Goal: Information Seeking & Learning: Check status

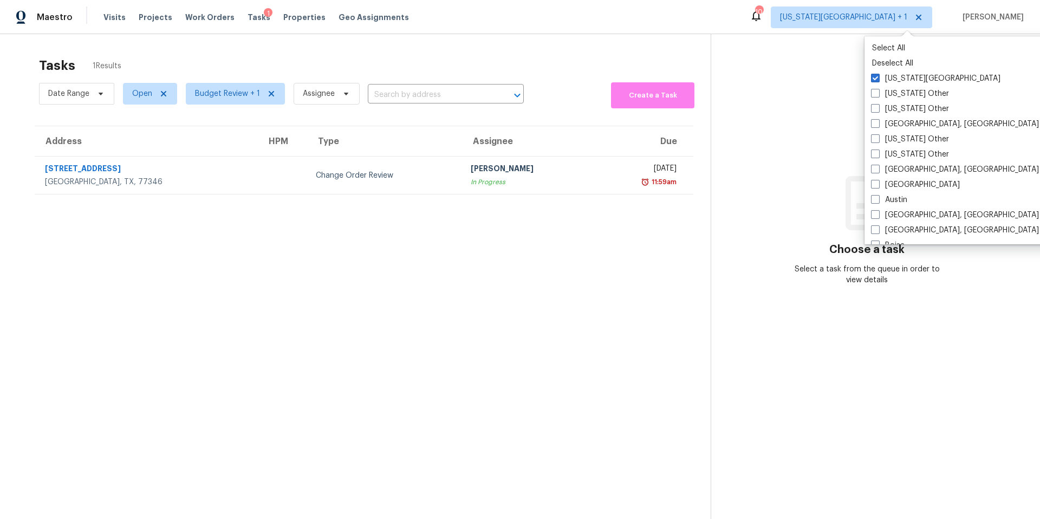
scroll to position [465, 0]
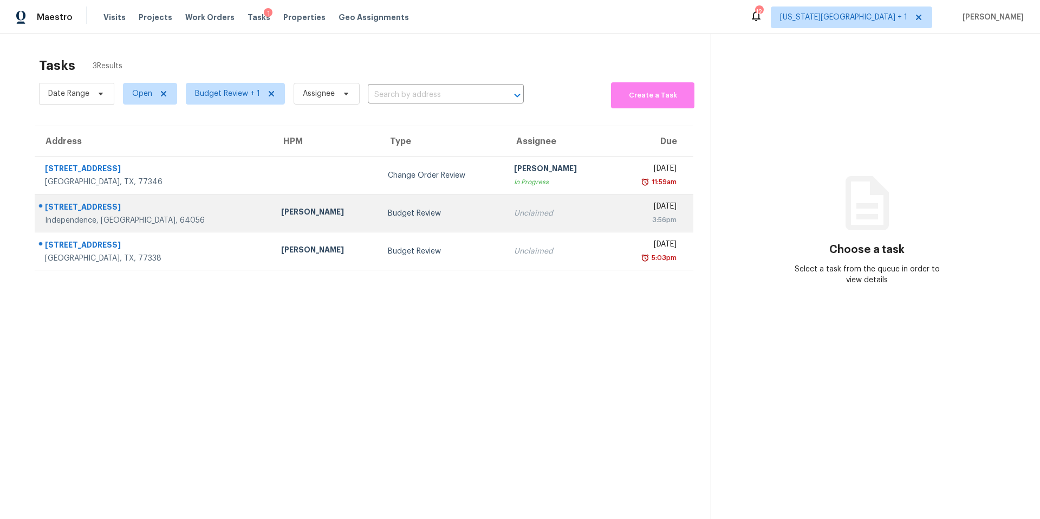
click at [272, 216] on td "[PERSON_NAME]" at bounding box center [325, 213] width 107 height 38
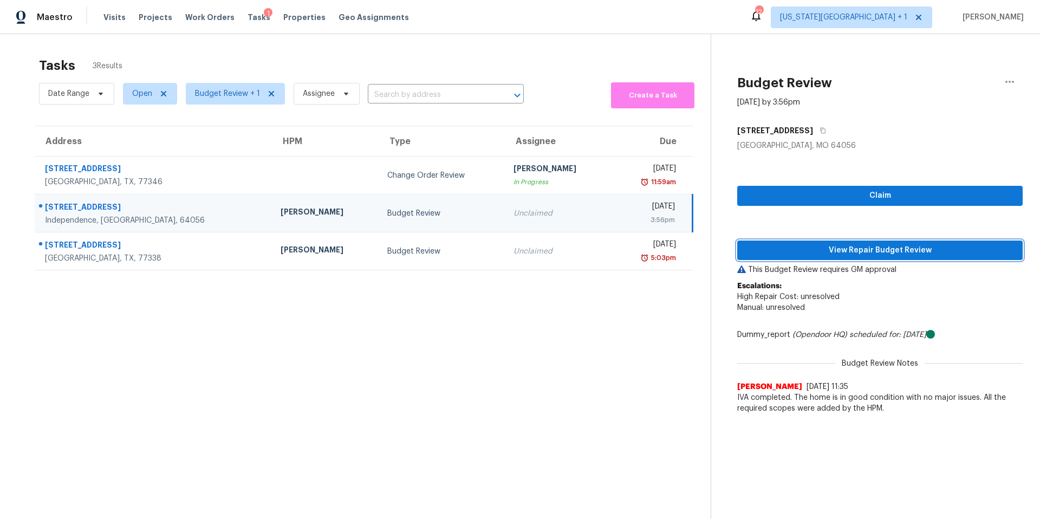
click at [801, 247] on span "View Repair Budget Review" at bounding box center [880, 251] width 268 height 14
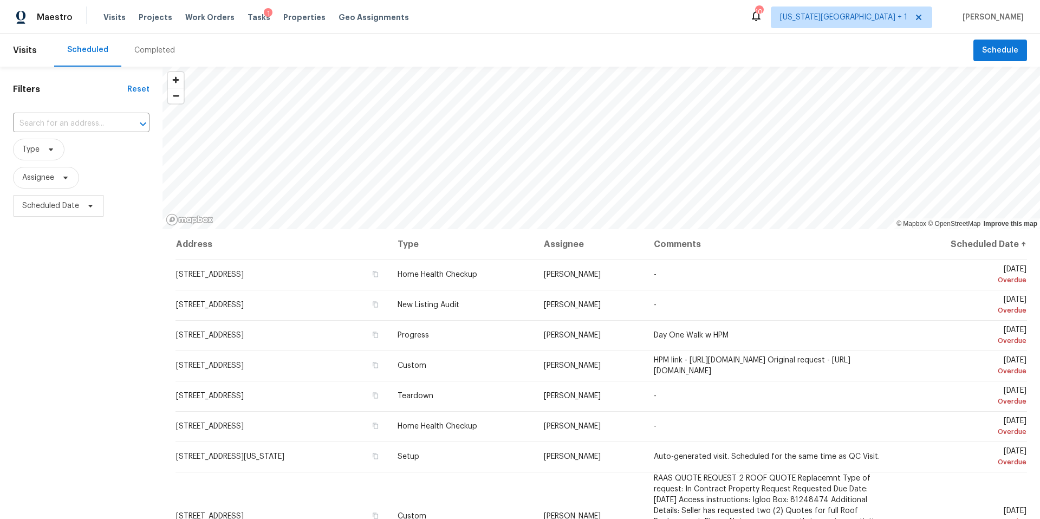
click at [149, 54] on div "Completed" at bounding box center [154, 50] width 41 height 11
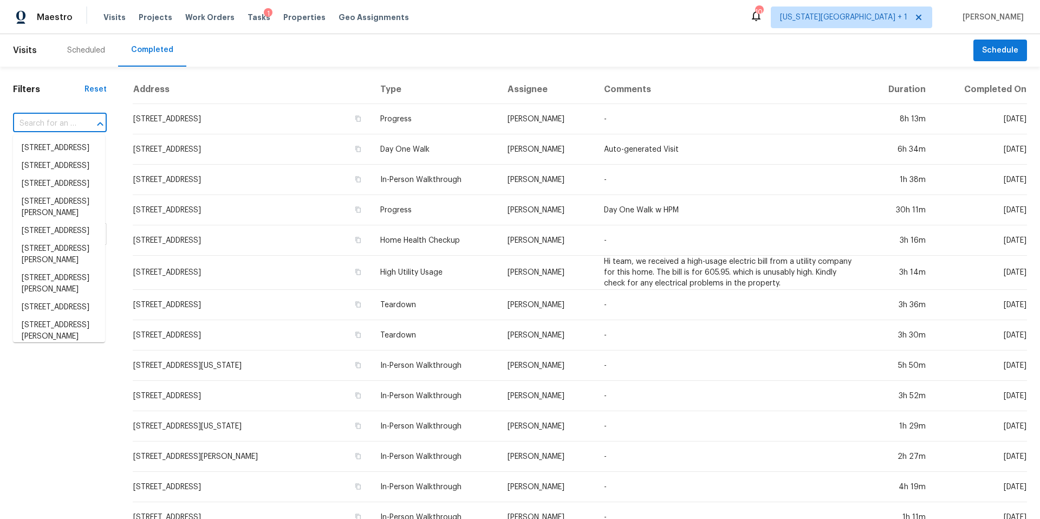
paste input "609 N Cloverdale Ave, Independence, MO 64056"
type input "609 N Cloverdale Ave, Independence, MO 64056"
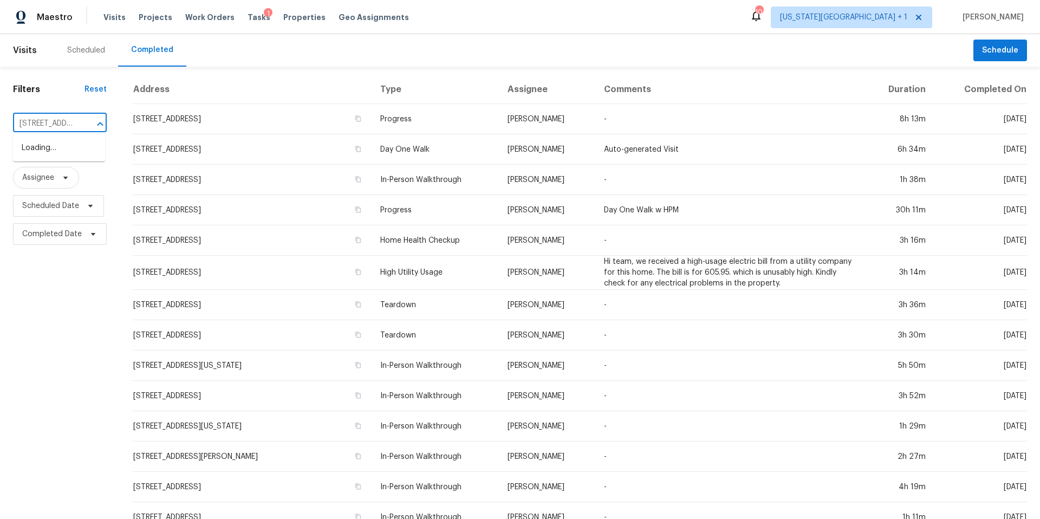
scroll to position [0, 119]
click at [48, 157] on li "609 N Cloverdale Ave, Independence, MO 64056" at bounding box center [59, 148] width 92 height 18
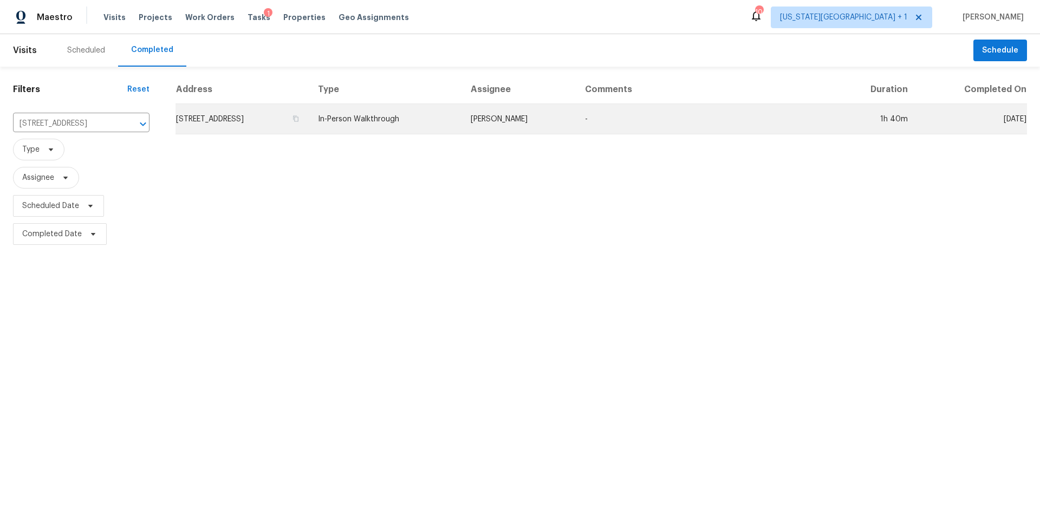
click at [208, 115] on td "609 N Cloverdale Ave, Independence, MO 64056" at bounding box center [242, 119] width 134 height 30
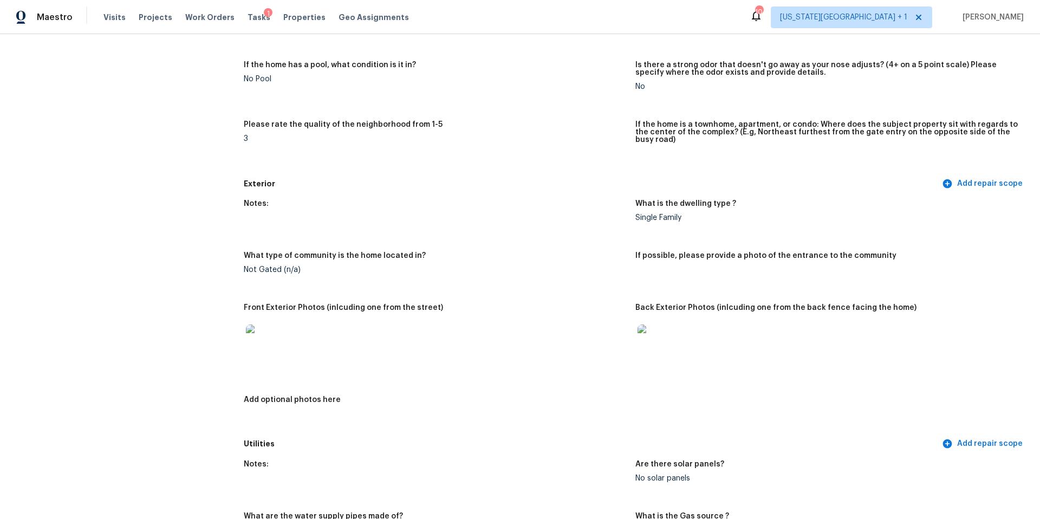
scroll to position [263, 0]
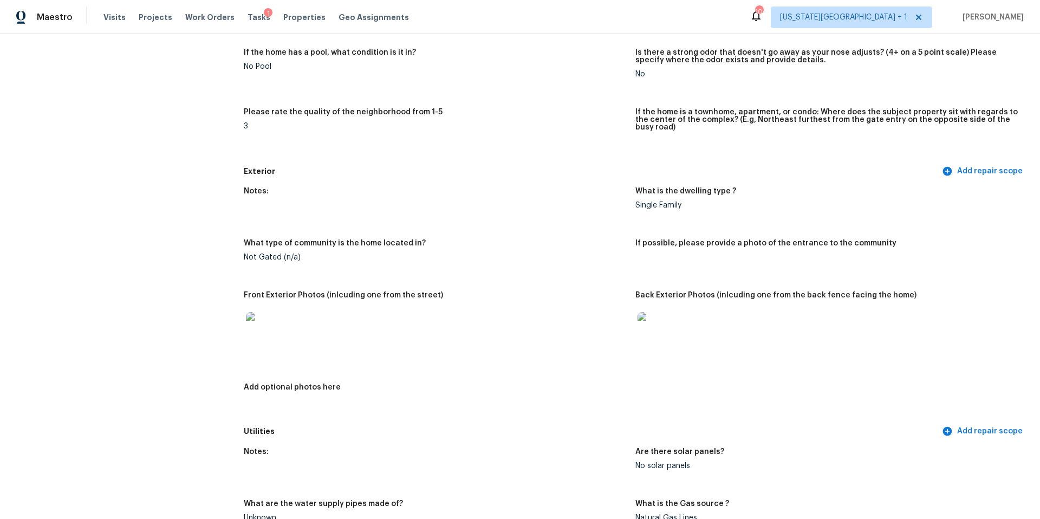
click at [269, 321] on img at bounding box center [263, 329] width 35 height 35
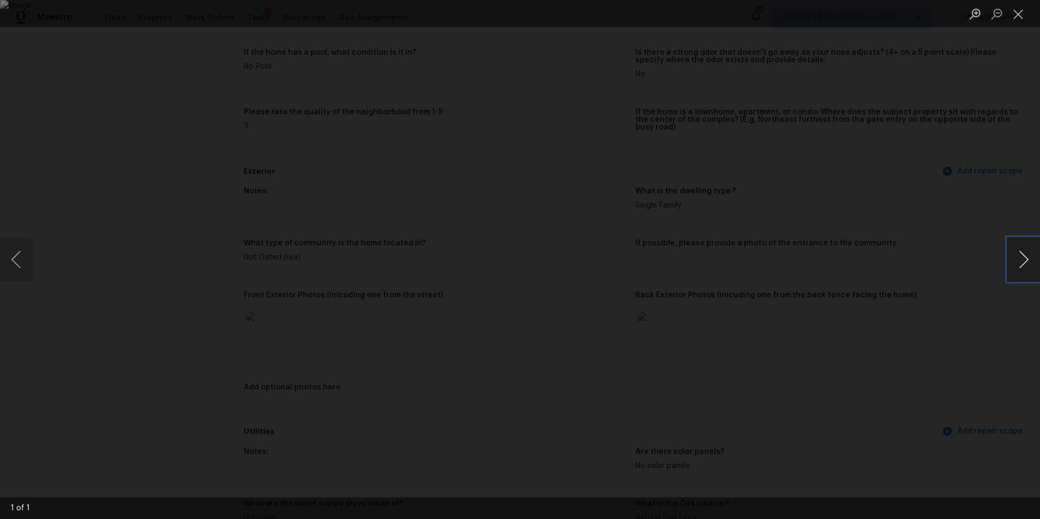
click at [1021, 258] on button "Next image" at bounding box center [1023, 259] width 32 height 43
click at [915, 269] on div "Lightbox" at bounding box center [520, 259] width 1040 height 519
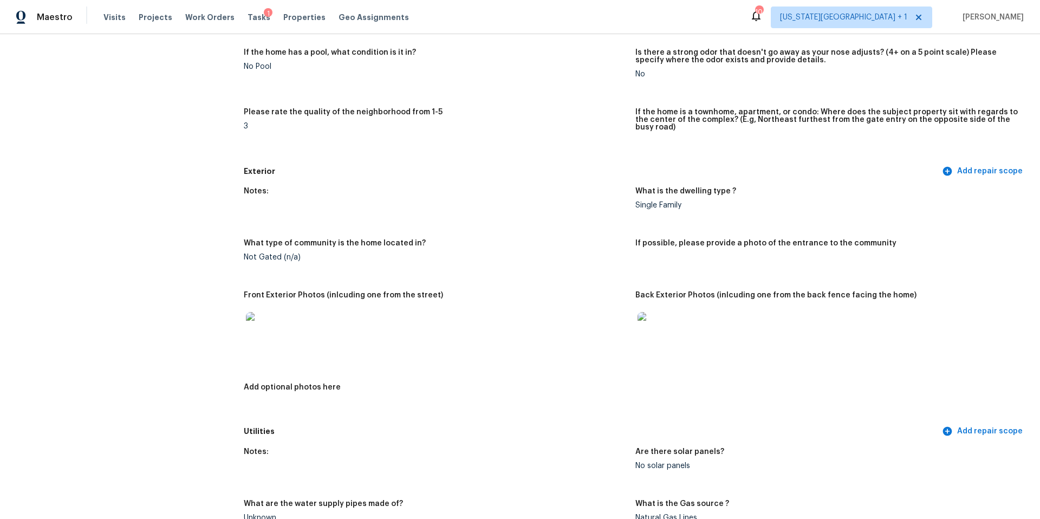
click at [649, 322] on img at bounding box center [654, 329] width 35 height 35
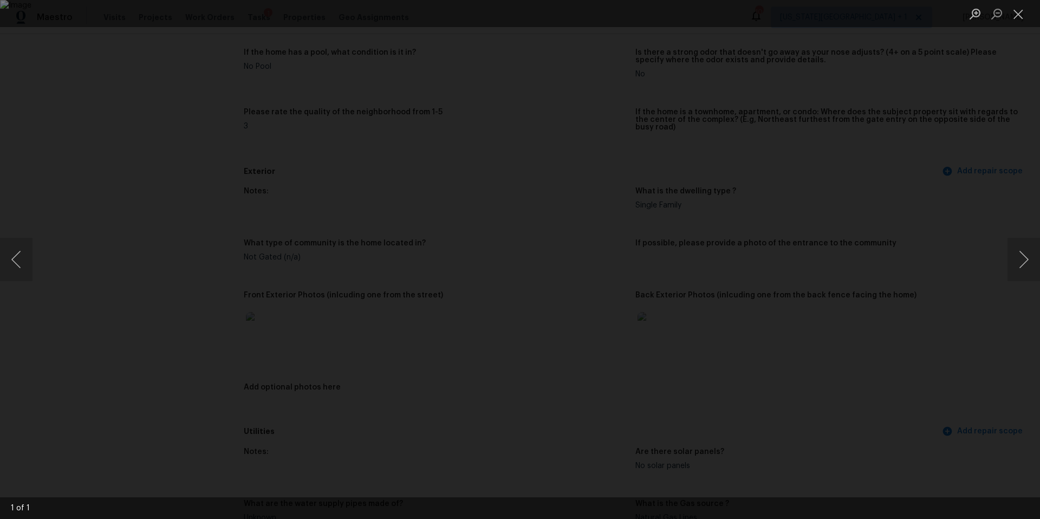
click at [961, 274] on div "Lightbox" at bounding box center [520, 259] width 1040 height 519
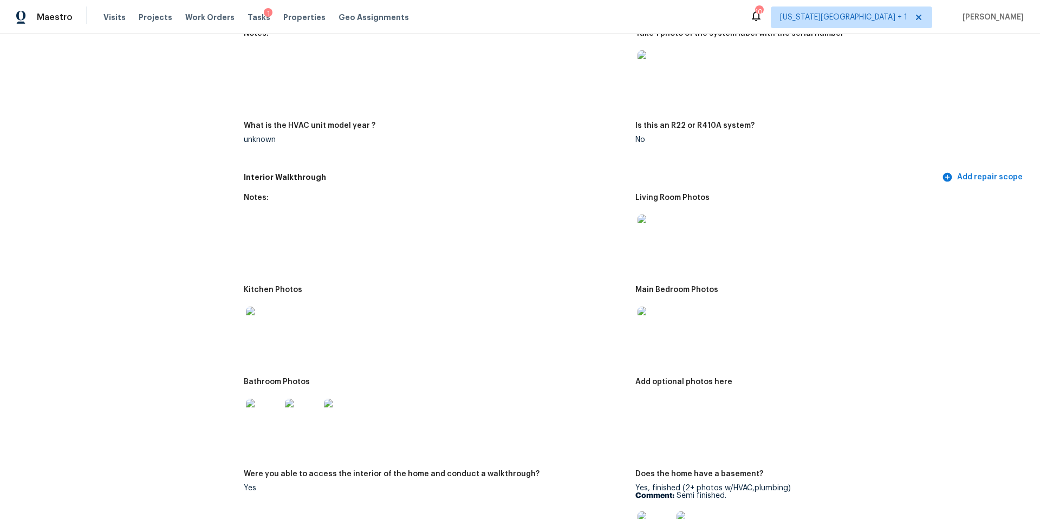
scroll to position [1018, 0]
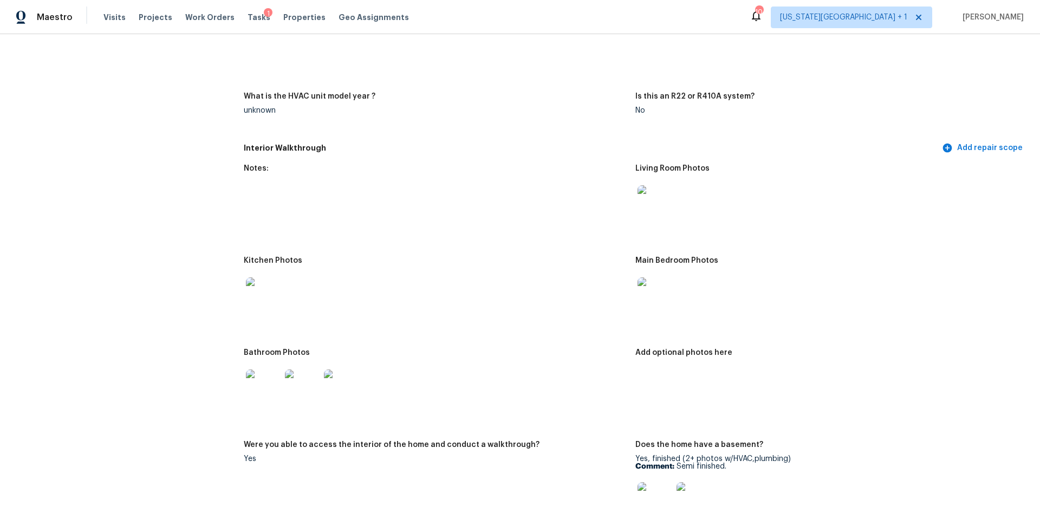
click at [658, 198] on img at bounding box center [654, 202] width 35 height 35
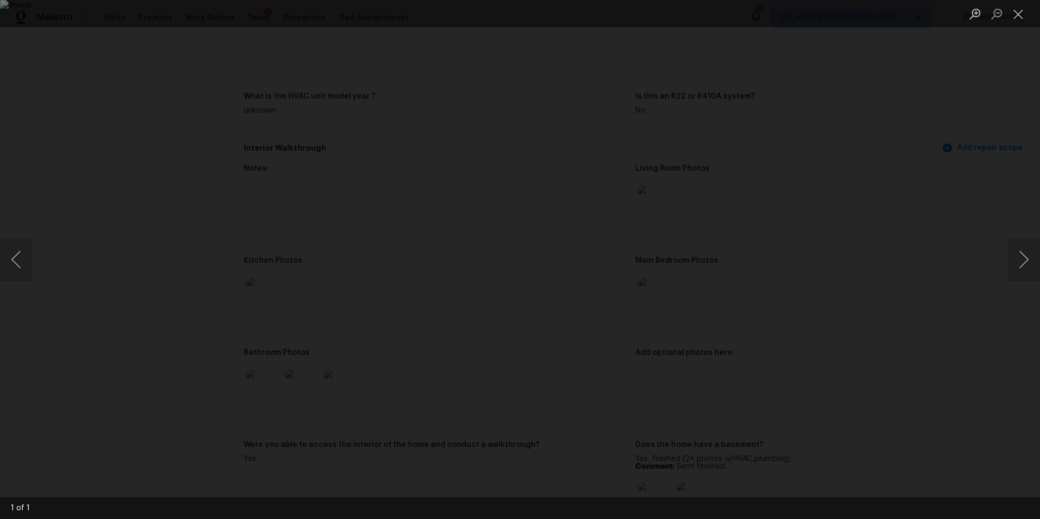
click at [880, 250] on div "Lightbox" at bounding box center [520, 259] width 1040 height 519
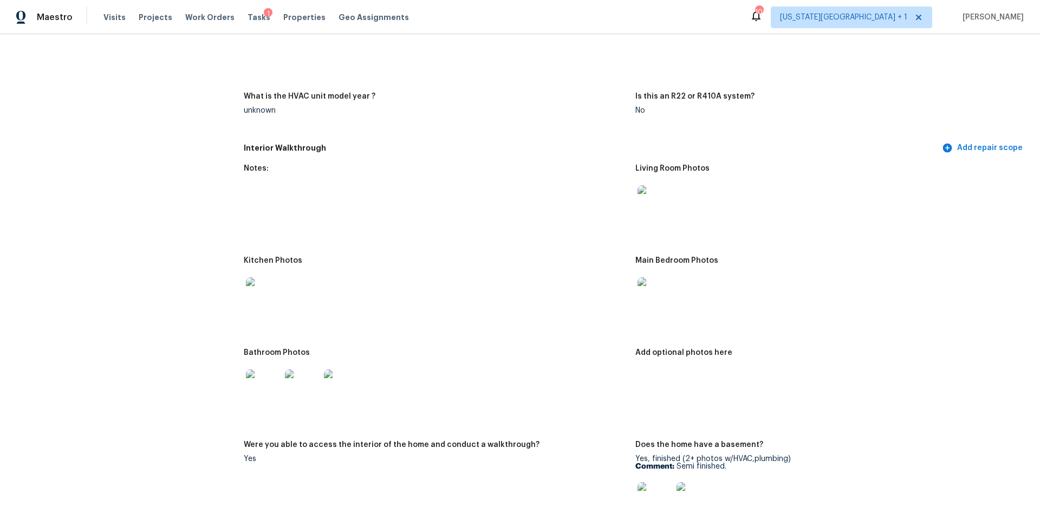
click at [269, 287] on img at bounding box center [263, 294] width 35 height 35
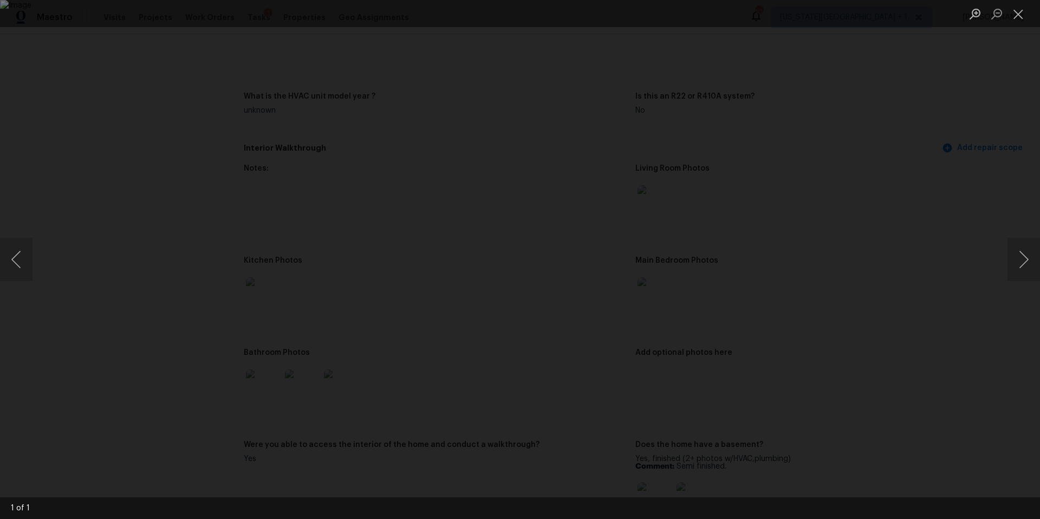
click at [858, 341] on div "Lightbox" at bounding box center [520, 259] width 1040 height 519
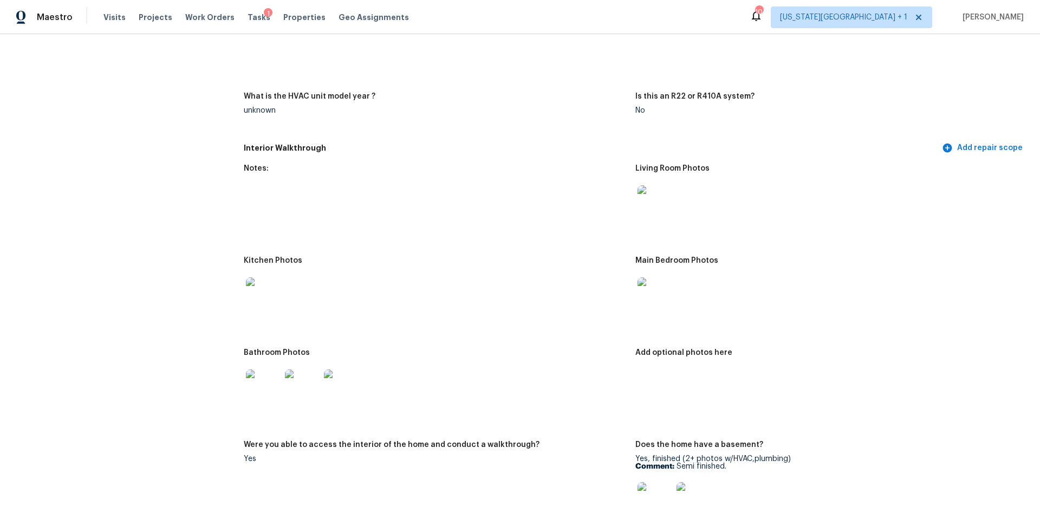
click at [251, 378] on img at bounding box center [263, 386] width 35 height 35
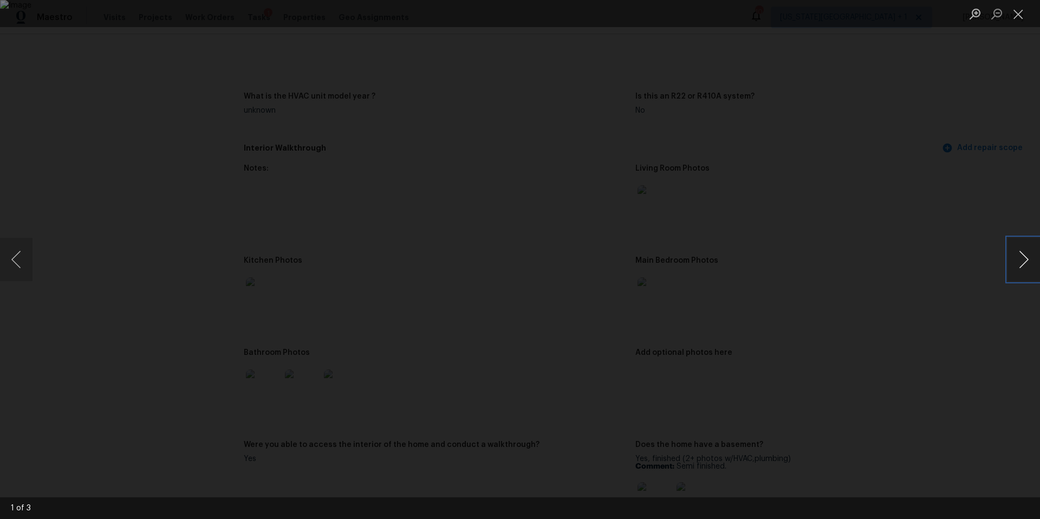
click at [1027, 259] on button "Next image" at bounding box center [1023, 259] width 32 height 43
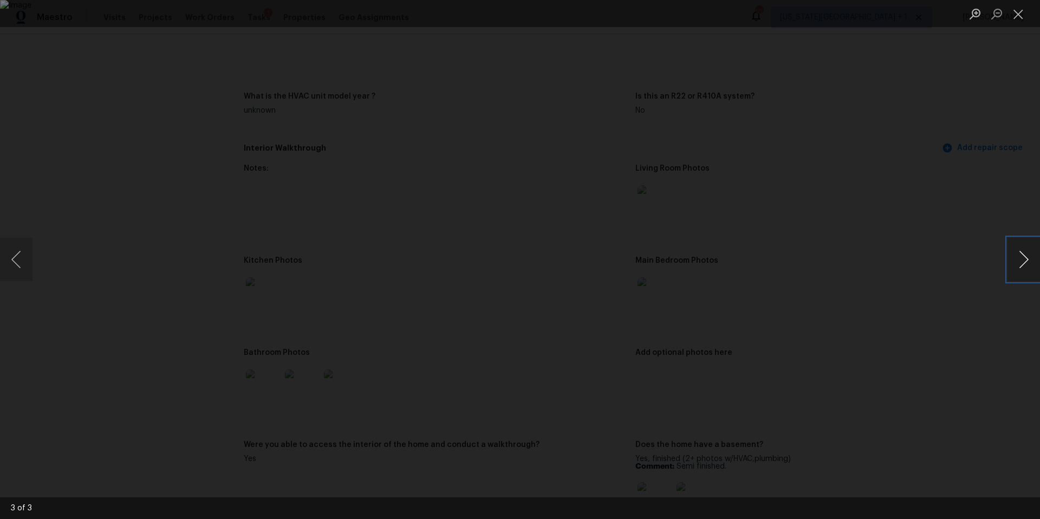
click at [1027, 259] on button "Next image" at bounding box center [1023, 259] width 32 height 43
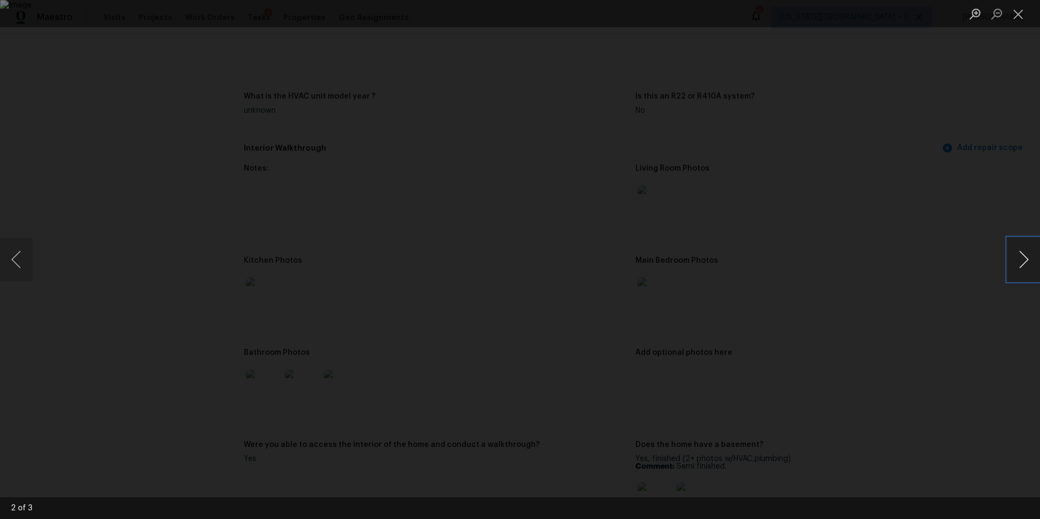
click at [1027, 259] on button "Next image" at bounding box center [1023, 259] width 32 height 43
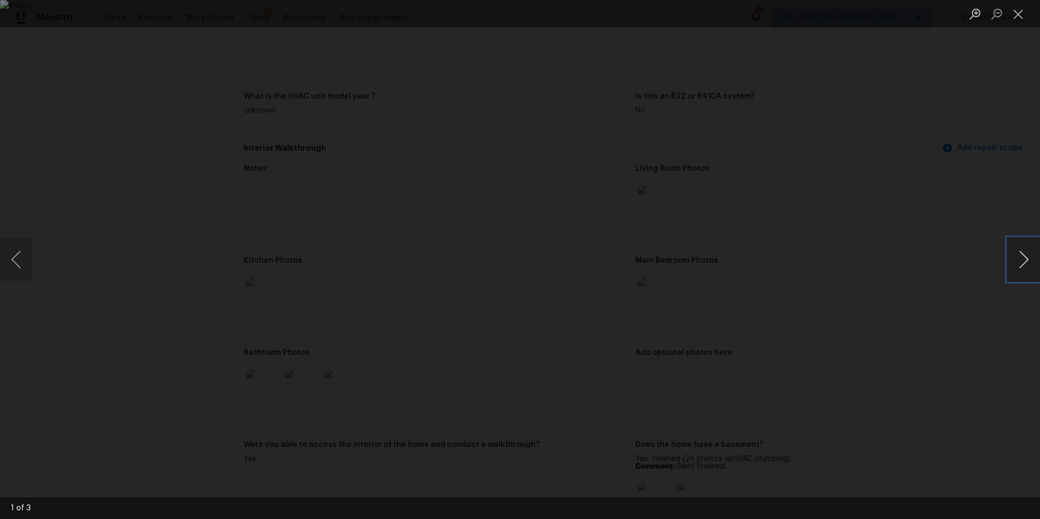
click at [1027, 259] on button "Next image" at bounding box center [1023, 259] width 32 height 43
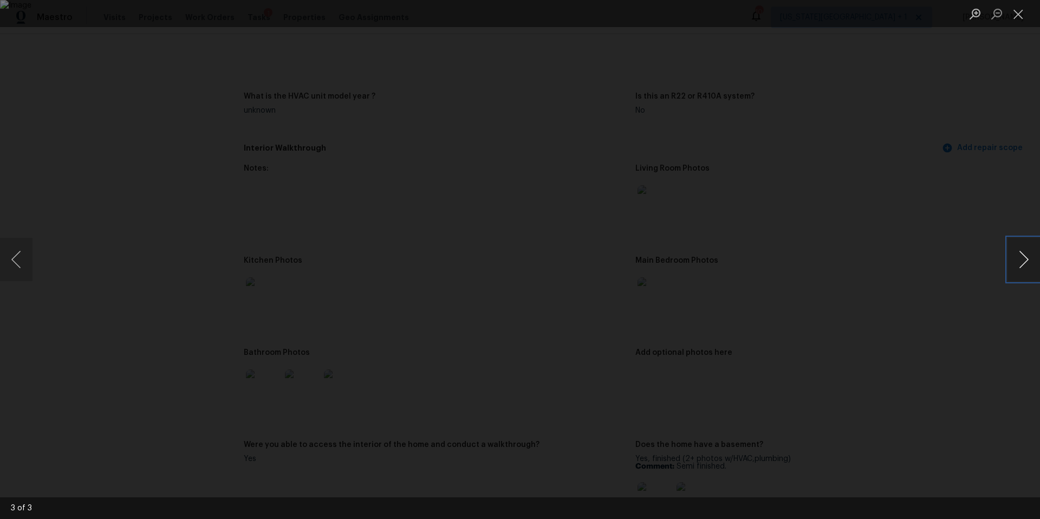
click at [1027, 259] on button "Next image" at bounding box center [1023, 259] width 32 height 43
click at [936, 248] on div "Lightbox" at bounding box center [520, 259] width 1040 height 519
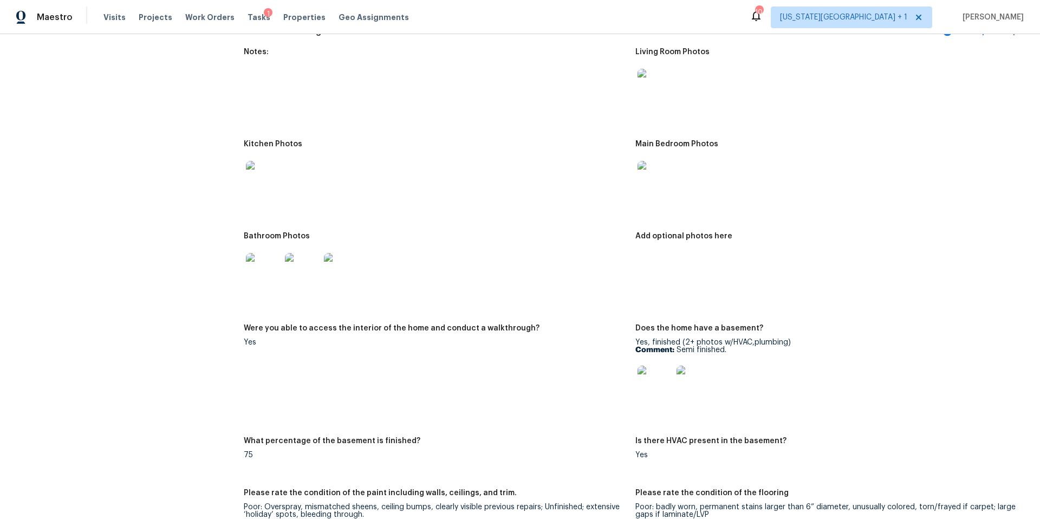
scroll to position [1225, 0]
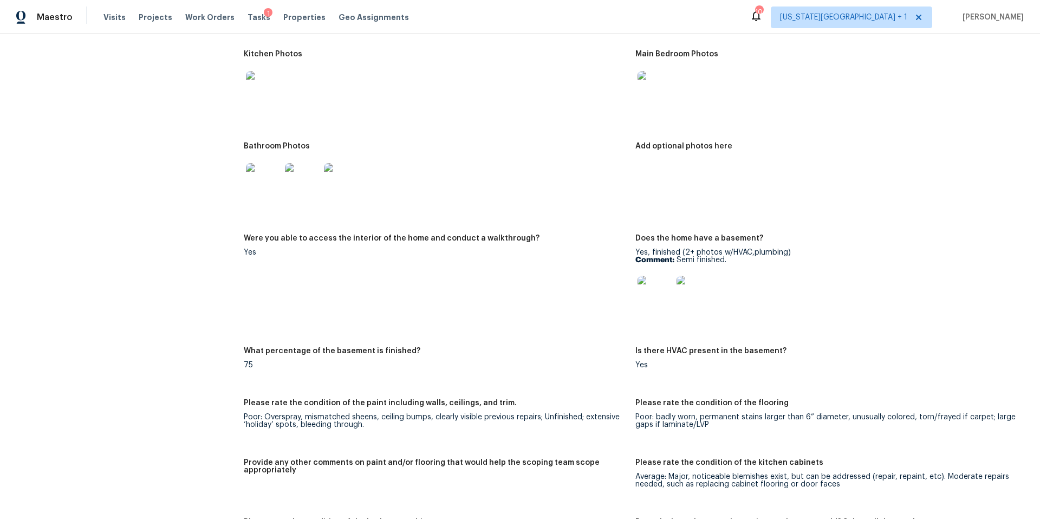
click at [663, 291] on img at bounding box center [654, 293] width 35 height 35
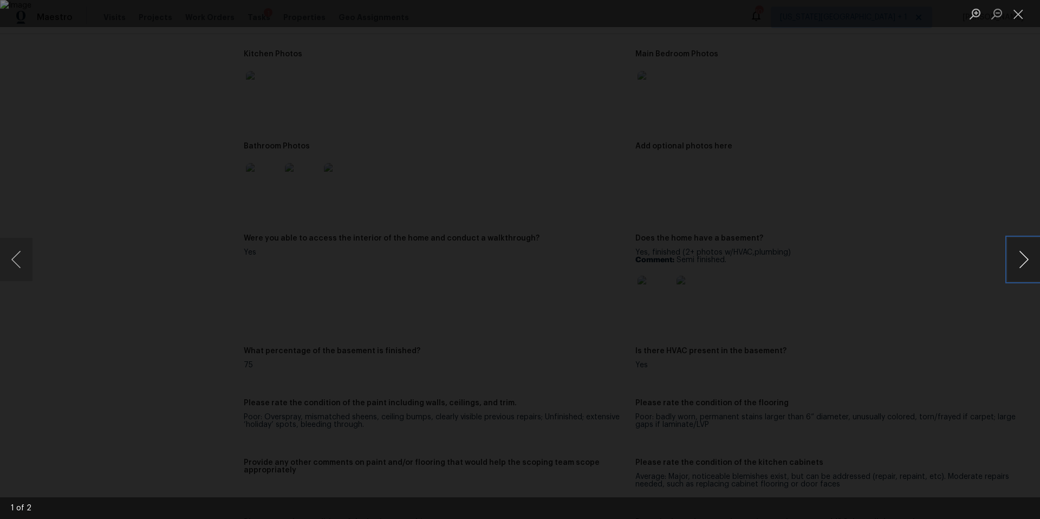
click at [1016, 265] on button "Next image" at bounding box center [1023, 259] width 32 height 43
click at [19, 251] on button "Previous image" at bounding box center [16, 259] width 32 height 43
click at [1010, 265] on button "Next image" at bounding box center [1023, 259] width 32 height 43
click at [860, 190] on div "Lightbox" at bounding box center [520, 259] width 1040 height 519
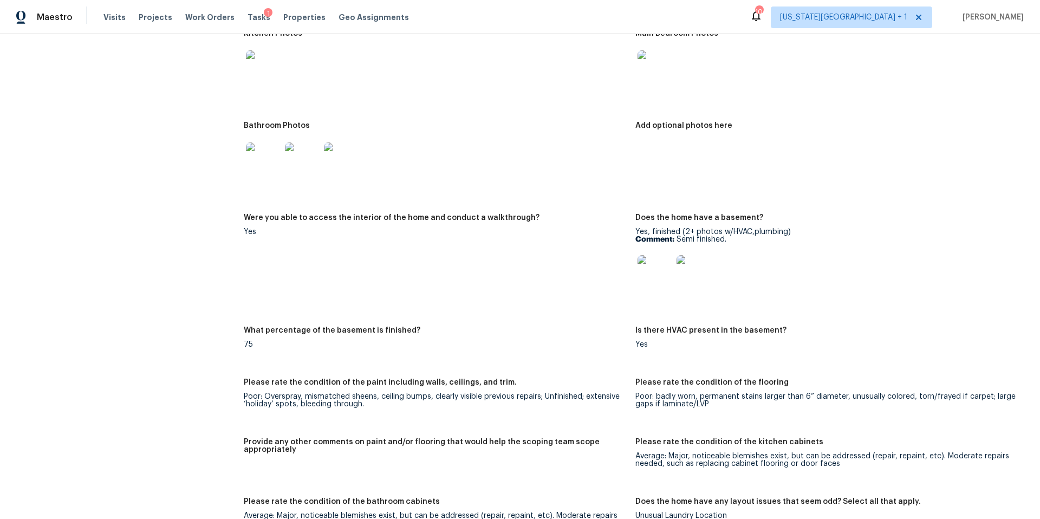
scroll to position [1235, 0]
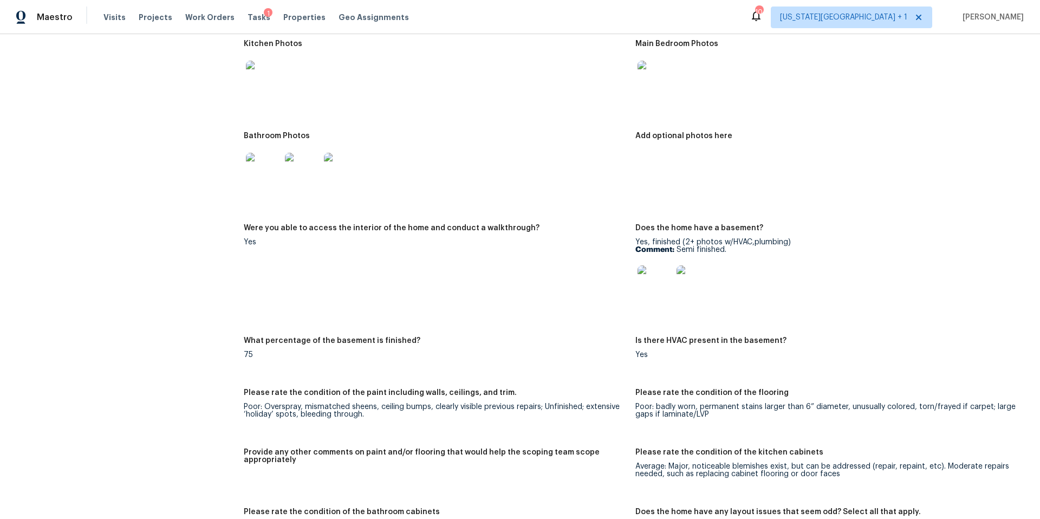
click at [266, 162] on img at bounding box center [263, 170] width 35 height 35
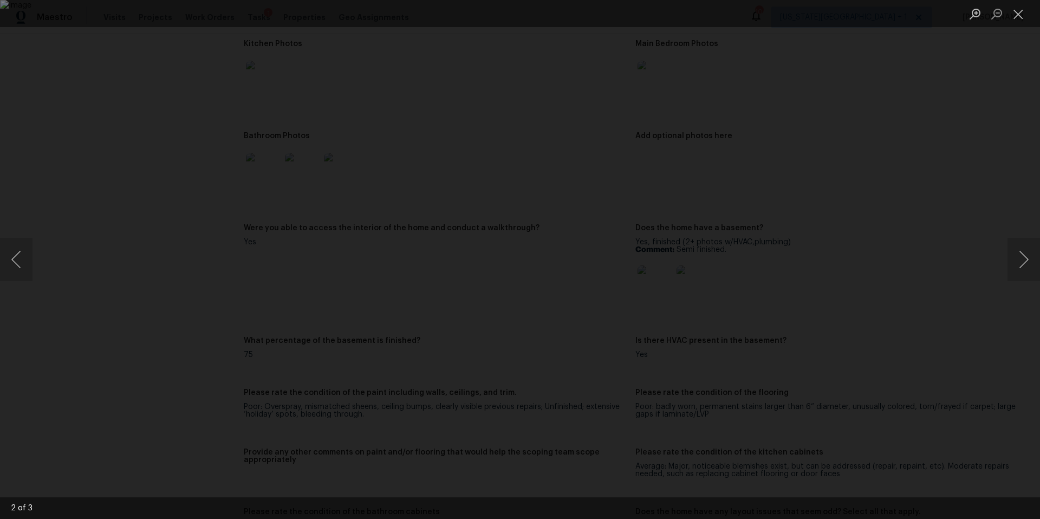
click at [266, 162] on img "Lightbox" at bounding box center [520, 259] width 1040 height 519
click at [1026, 262] on button "Next image" at bounding box center [1023, 259] width 32 height 43
click at [974, 259] on div "Lightbox" at bounding box center [520, 259] width 1040 height 519
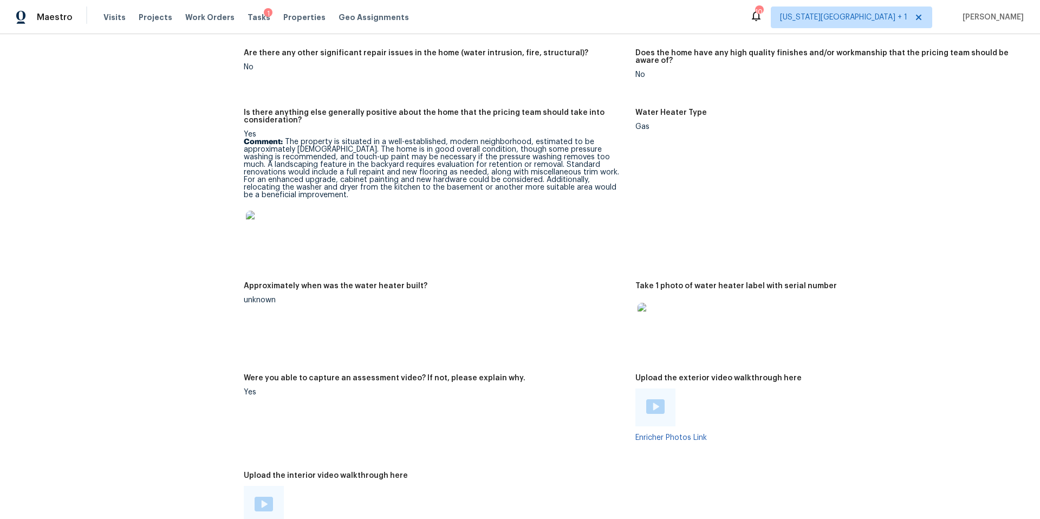
scroll to position [1807, 0]
click at [274, 216] on img at bounding box center [263, 226] width 35 height 35
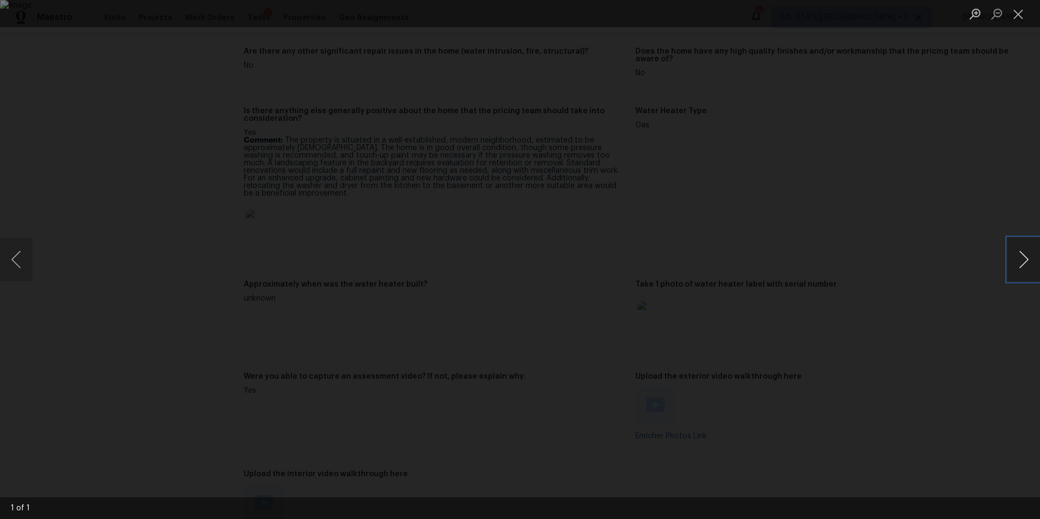
click at [1030, 274] on button "Next image" at bounding box center [1023, 259] width 32 height 43
click at [984, 302] on div "Lightbox" at bounding box center [520, 259] width 1040 height 519
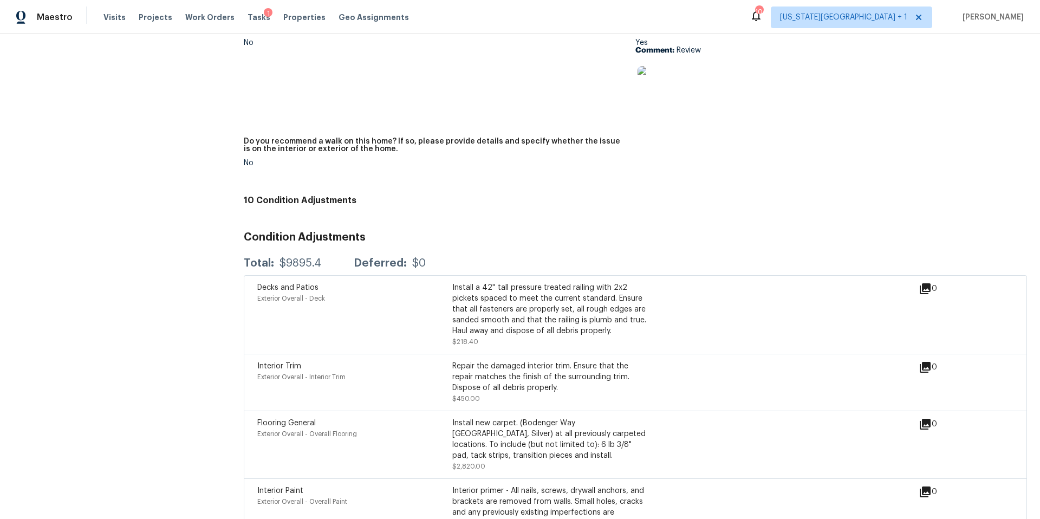
scroll to position [2422, 0]
click at [107, 15] on span "Visits" at bounding box center [114, 17] width 22 height 11
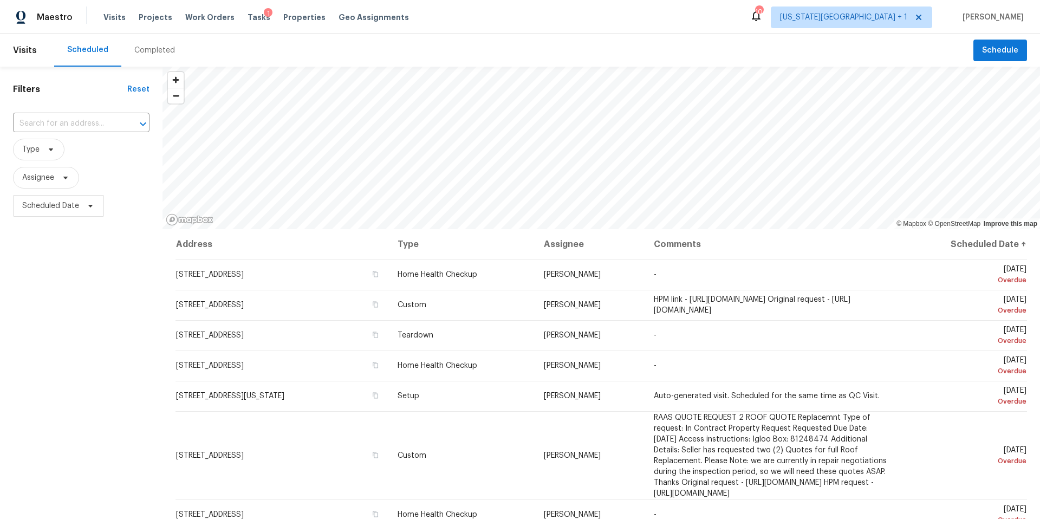
click at [141, 49] on div "Completed" at bounding box center [154, 50] width 41 height 11
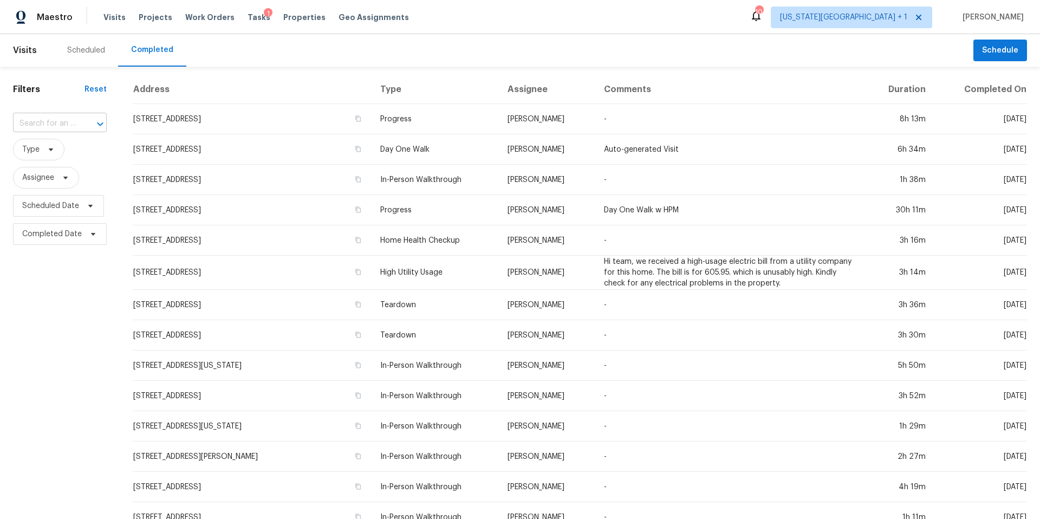
click at [38, 122] on input "text" at bounding box center [44, 123] width 63 height 17
paste input "2106 19th Ave N, Texas City, TX 77590"
type input "2106 19th Ave N, Texas City, TX 77590"
click at [47, 154] on li "2106 19th Ave N, Texas City, TX 77590" at bounding box center [59, 153] width 92 height 29
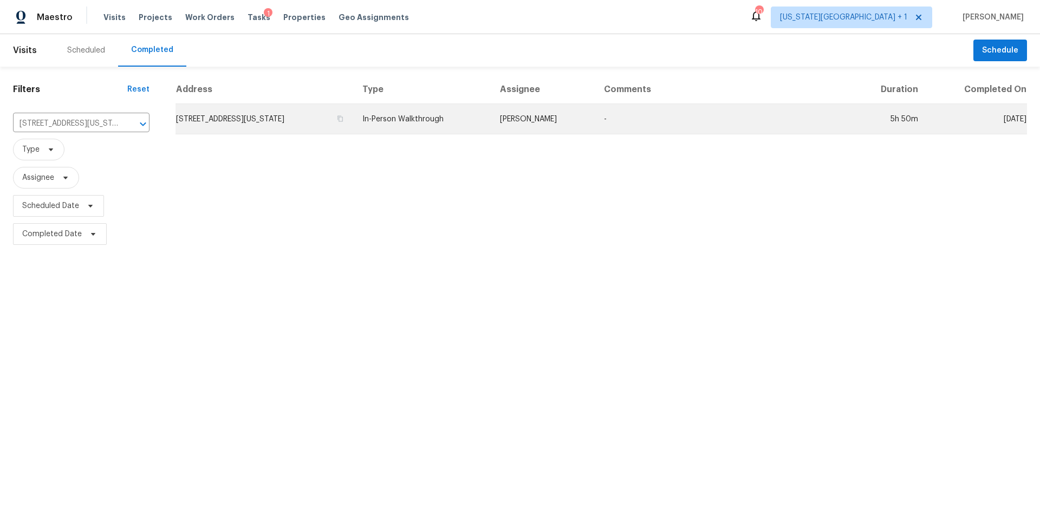
click at [247, 125] on td "2106 19th Ave N, Texas City, TX 77590" at bounding box center [264, 119] width 178 height 30
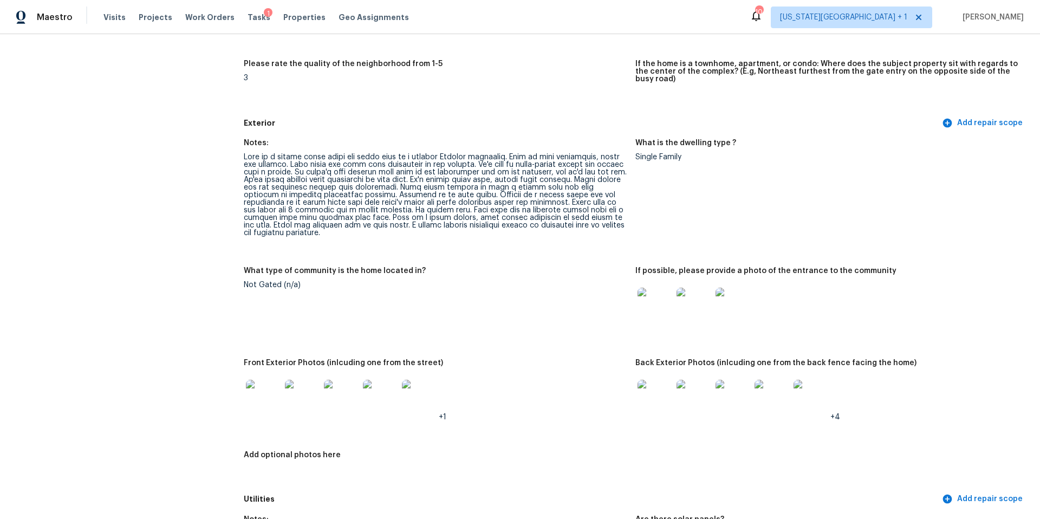
scroll to position [330, 0]
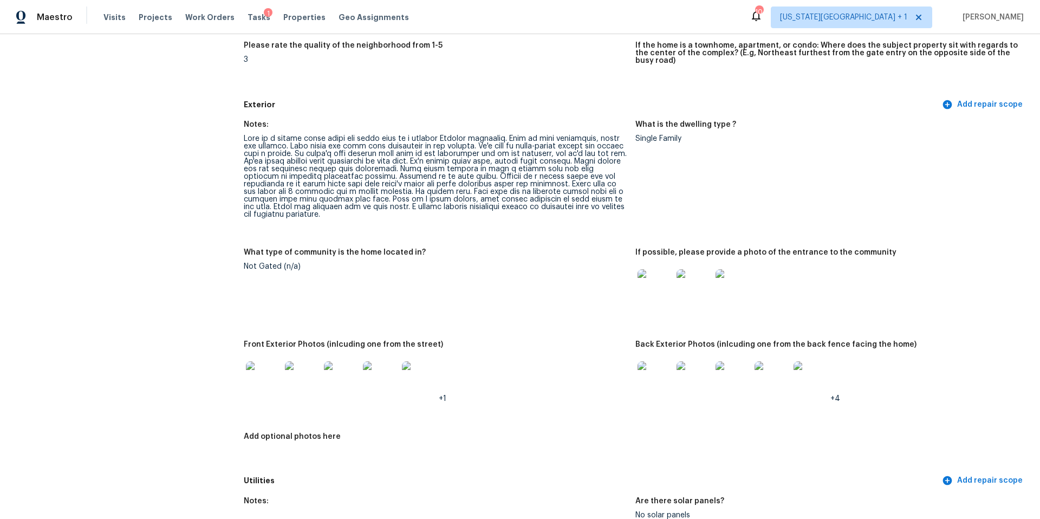
click at [272, 372] on img at bounding box center [263, 378] width 35 height 35
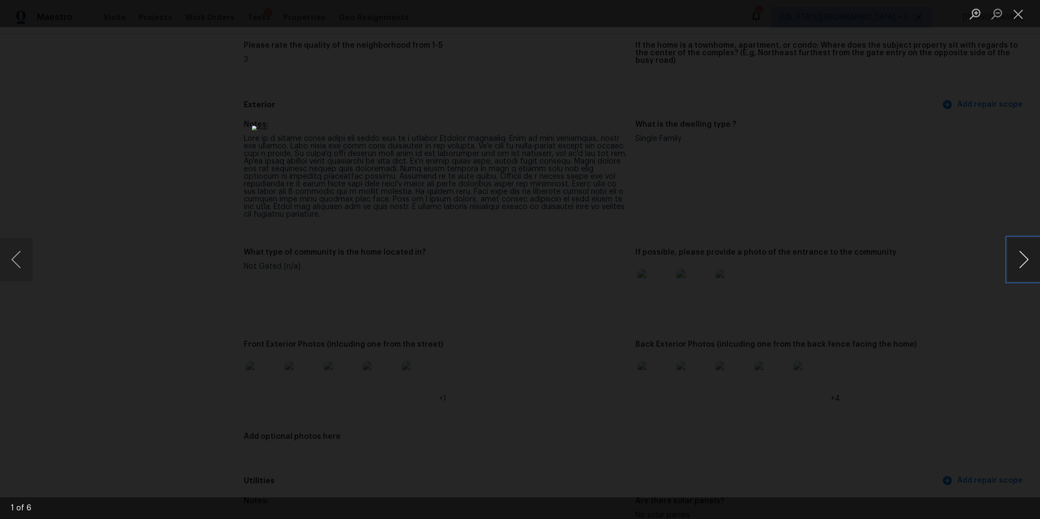
click at [1018, 260] on button "Next image" at bounding box center [1023, 259] width 32 height 43
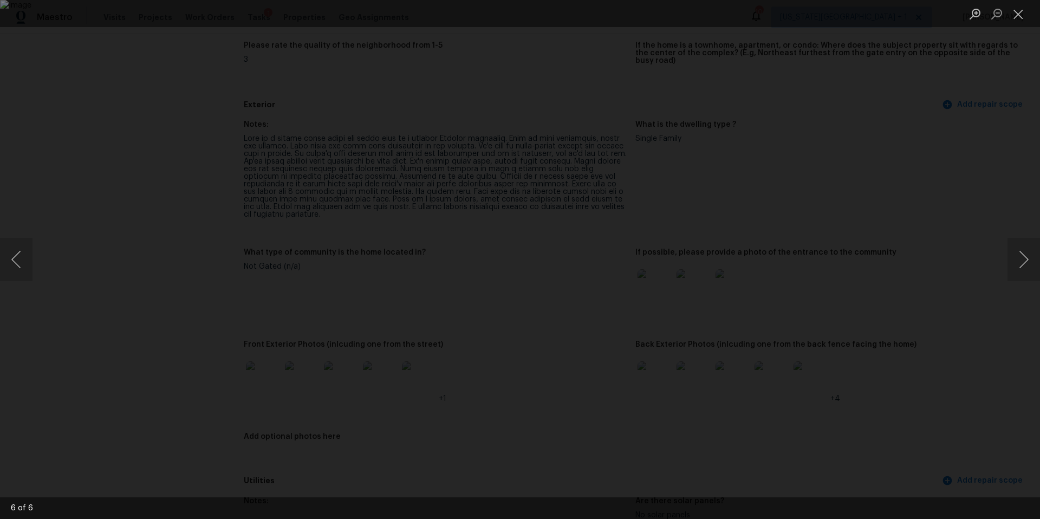
click at [938, 239] on div "Lightbox" at bounding box center [520, 259] width 1040 height 519
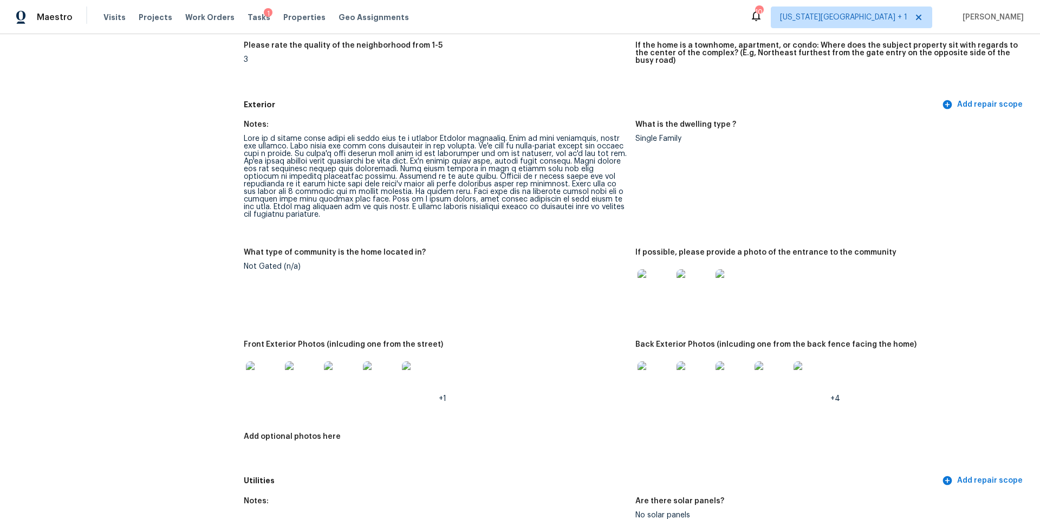
click at [341, 376] on img at bounding box center [341, 378] width 35 height 35
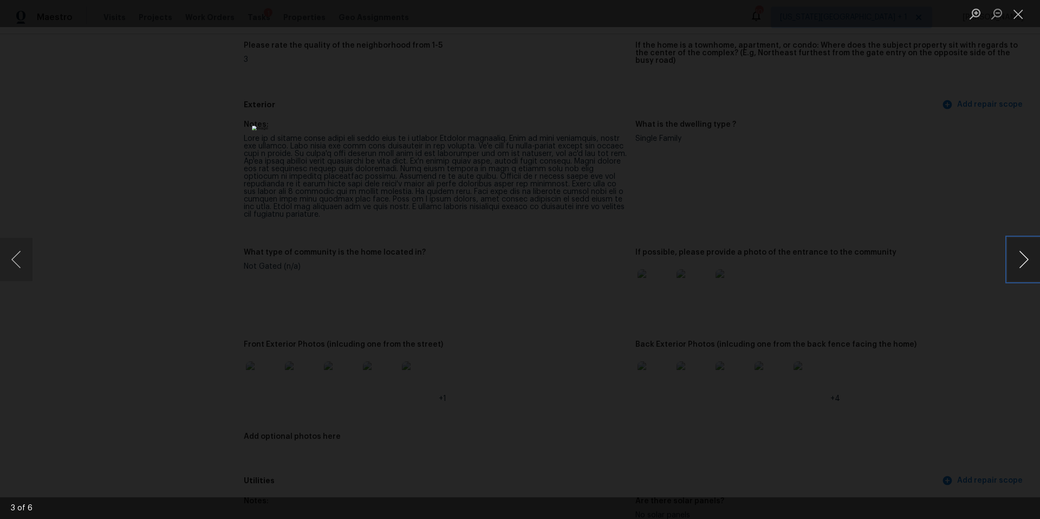
click at [1014, 255] on button "Next image" at bounding box center [1023, 259] width 32 height 43
click at [965, 271] on div "Lightbox" at bounding box center [520, 259] width 1040 height 519
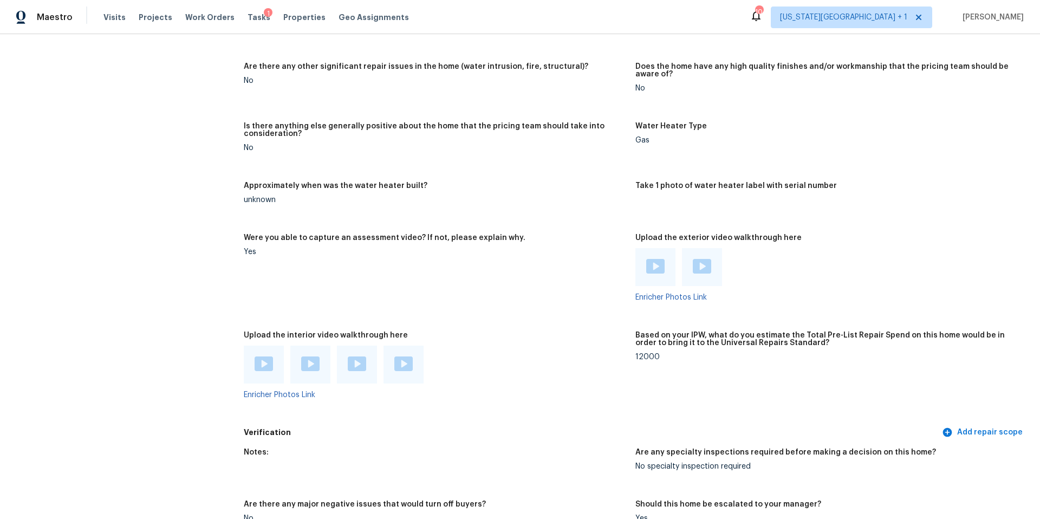
scroll to position [2156, 0]
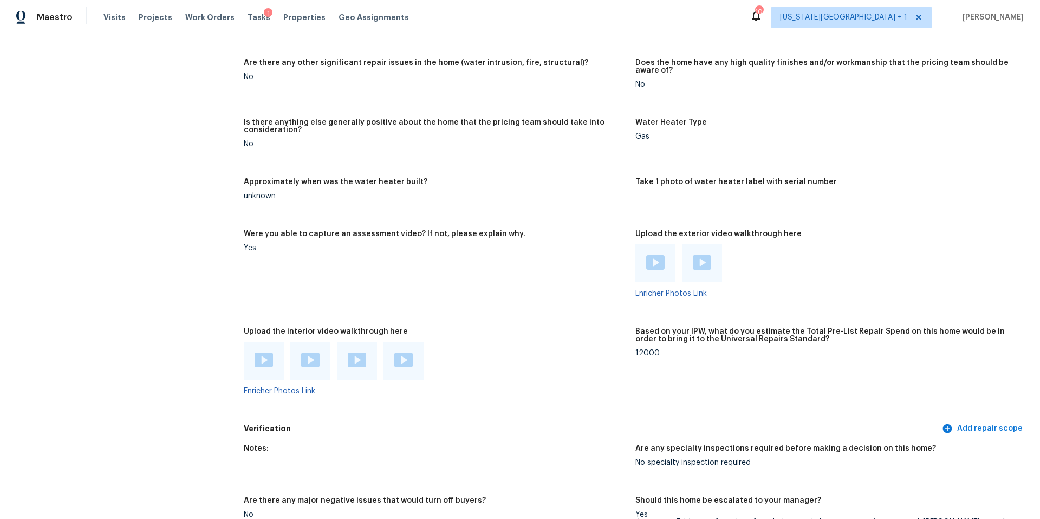
click at [654, 255] on img at bounding box center [655, 262] width 18 height 15
click at [112, 22] on span "Visits" at bounding box center [114, 17] width 22 height 11
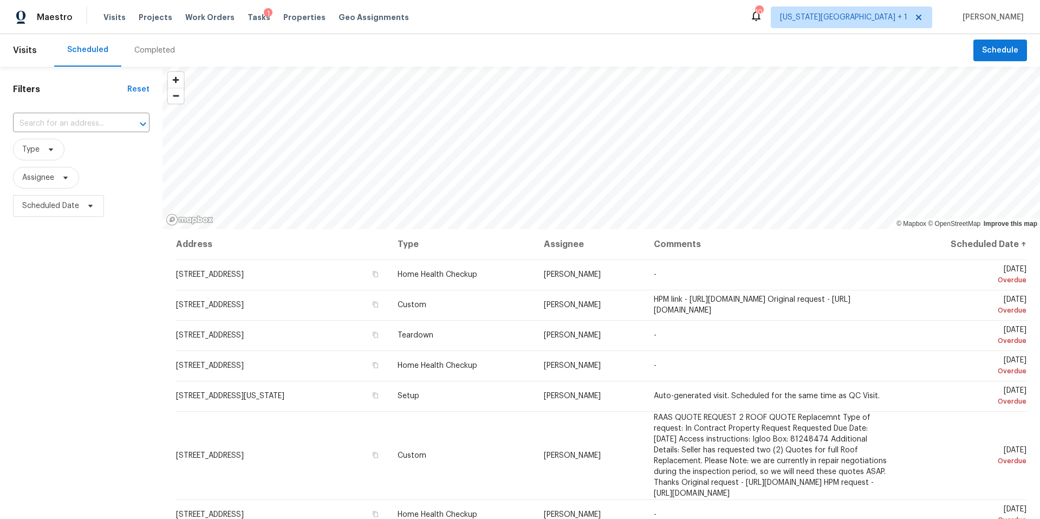
click at [151, 48] on div "Completed" at bounding box center [154, 50] width 41 height 11
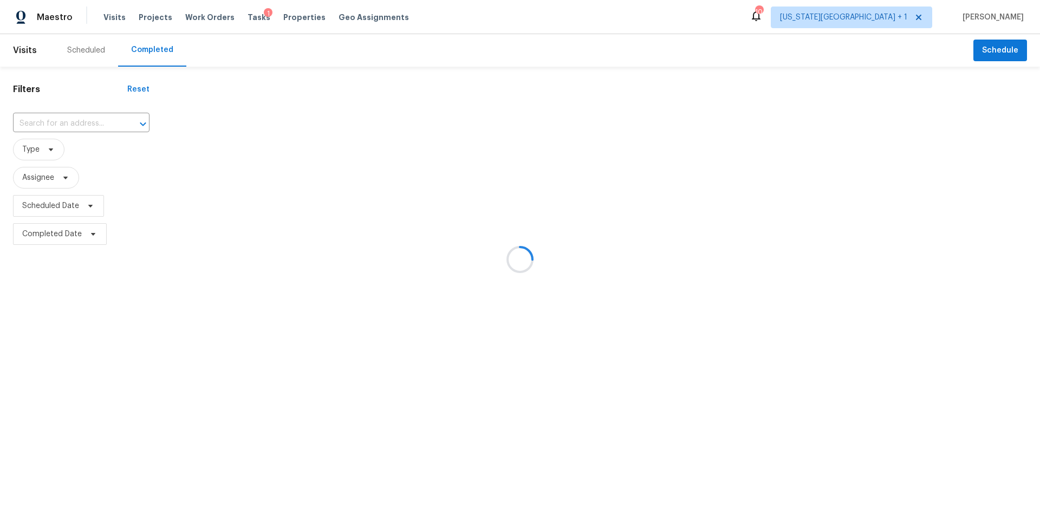
click at [44, 119] on div at bounding box center [520, 259] width 1040 height 519
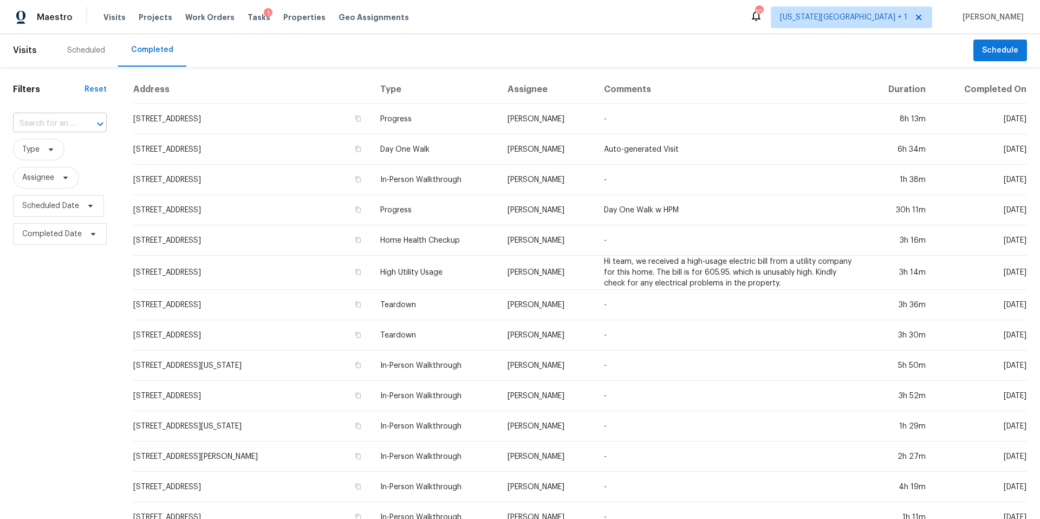
click at [43, 119] on input "text" at bounding box center [44, 123] width 63 height 17
paste input "20702 Dappled Ridge Way, Humble, TX 77338"
type input "20702 Dappled Ridge Way, Humble, TX 77338"
click at [52, 157] on li "20702 Dappled Ridge Way, Humble, TX 77338" at bounding box center [59, 148] width 92 height 18
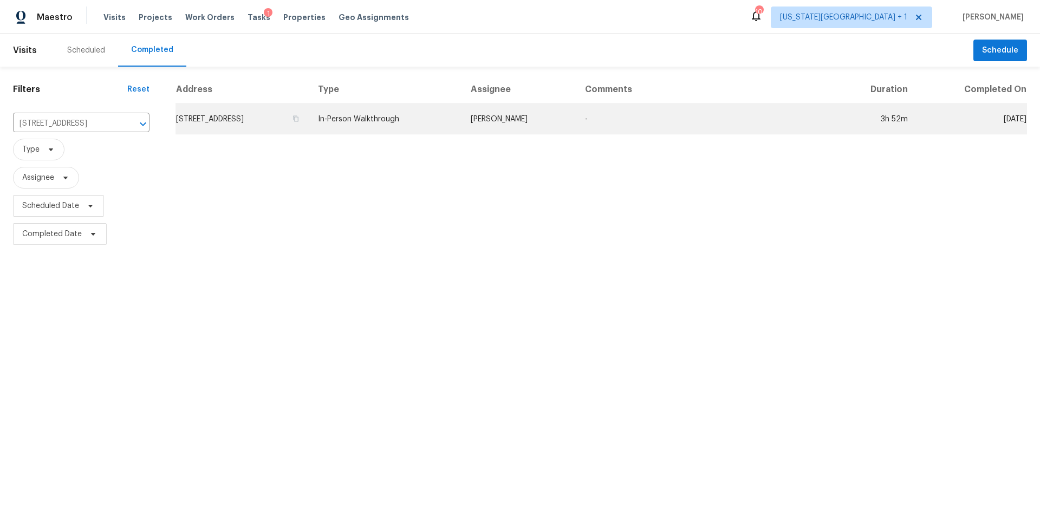
click at [232, 123] on td "20702 Dappled Ridge Way, Humble, TX 77338" at bounding box center [242, 119] width 134 height 30
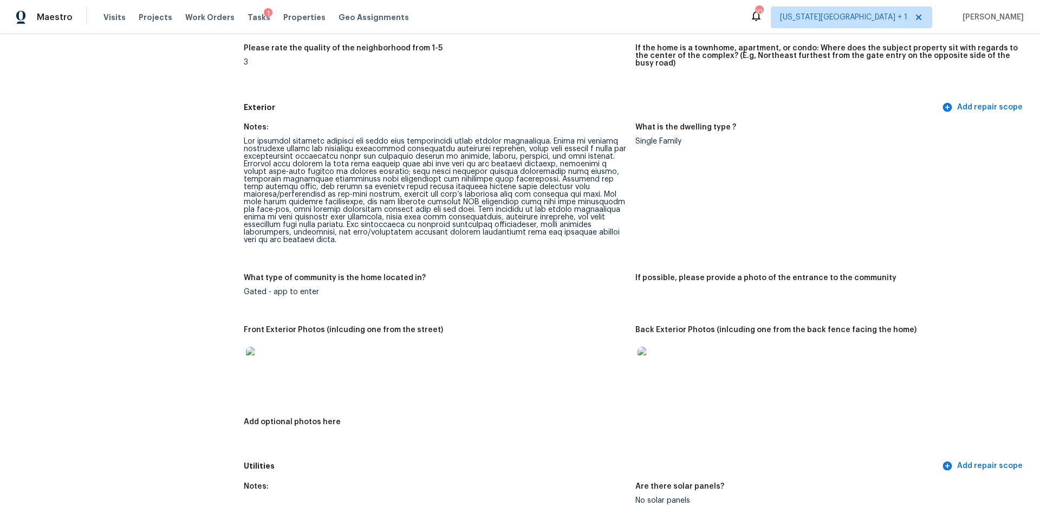
scroll to position [343, 0]
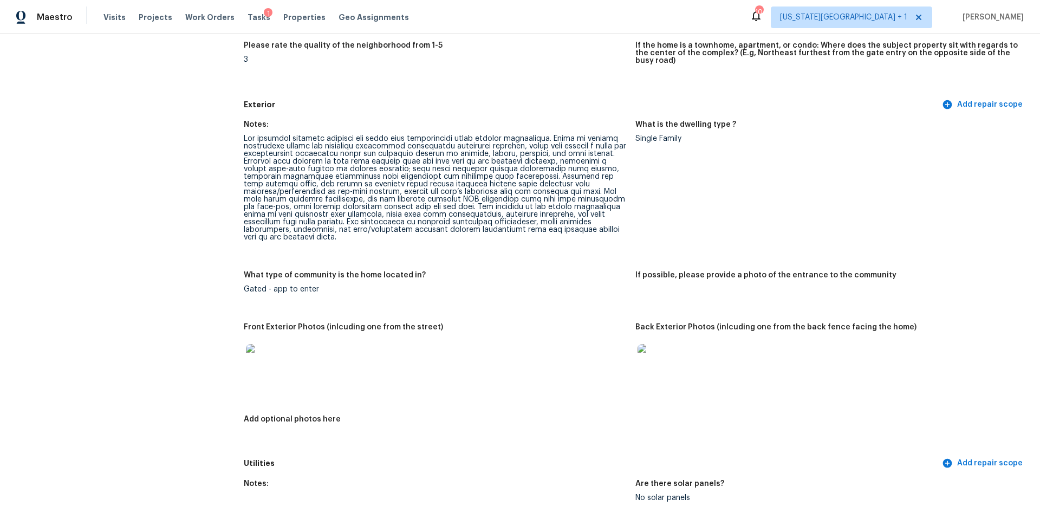
click at [262, 350] on img at bounding box center [263, 361] width 35 height 35
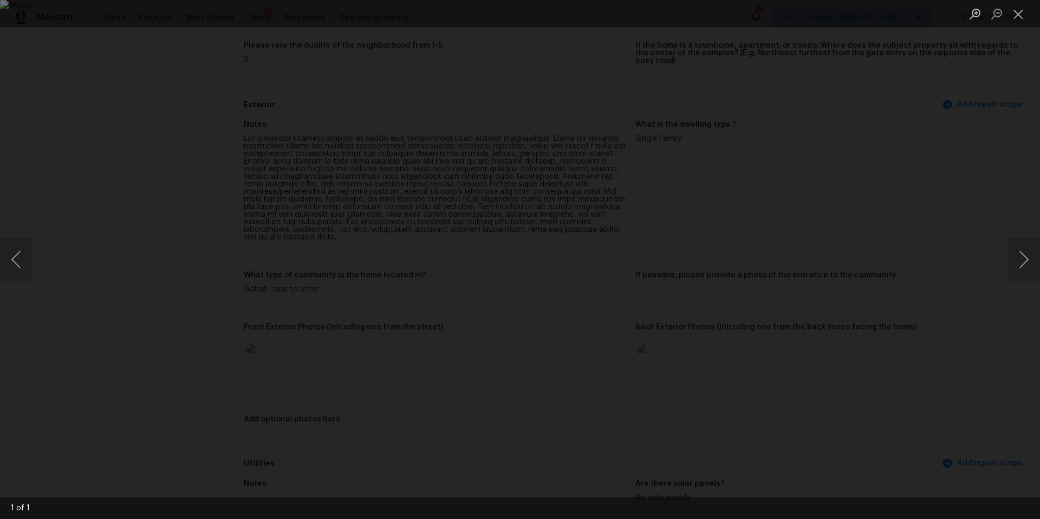
click at [1003, 259] on div "Lightbox" at bounding box center [520, 259] width 1040 height 519
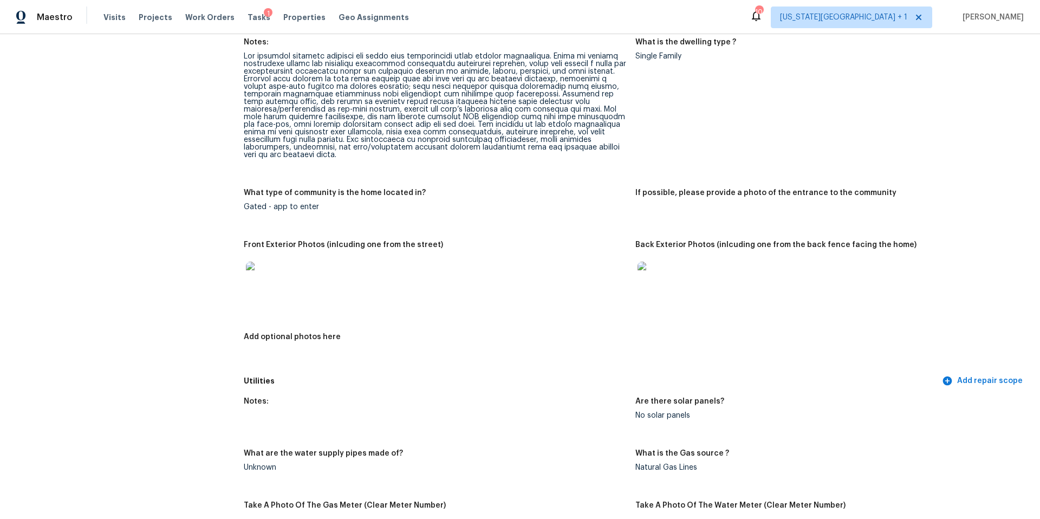
scroll to position [441, 0]
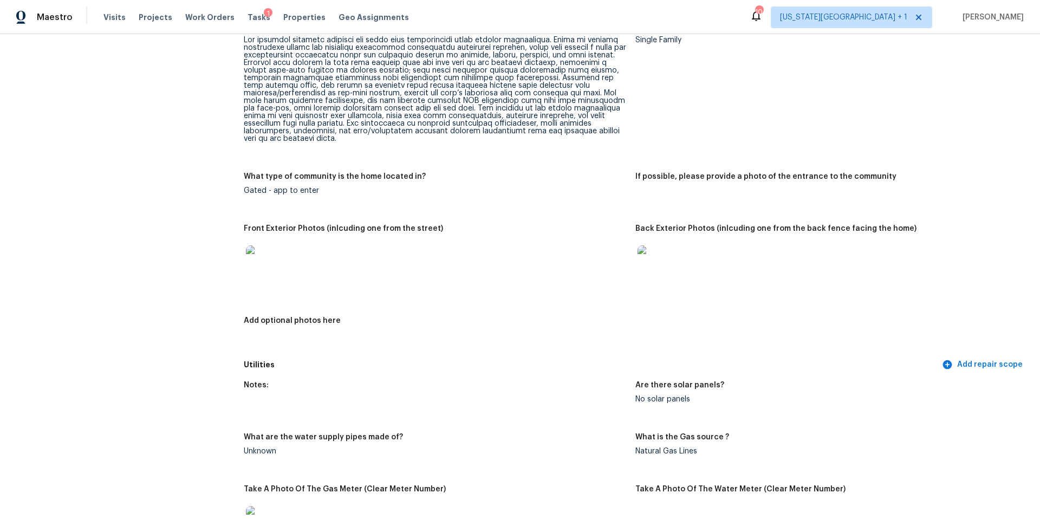
click at [646, 245] on img at bounding box center [654, 262] width 35 height 35
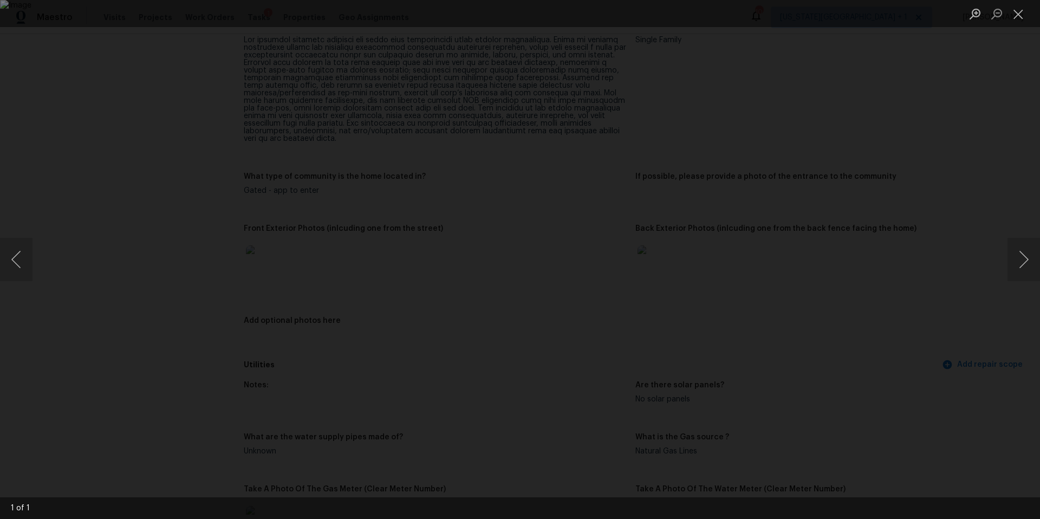
click at [922, 297] on div "Lightbox" at bounding box center [520, 259] width 1040 height 519
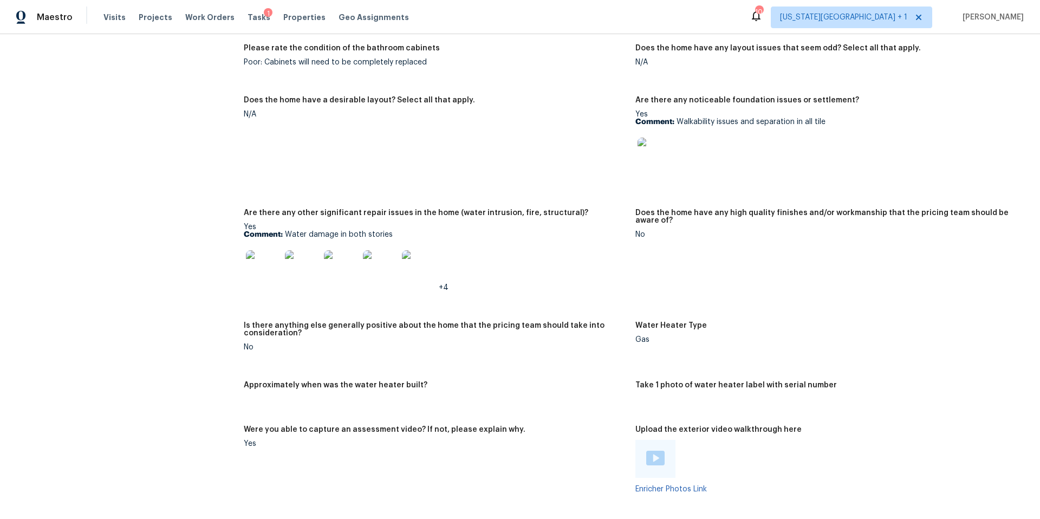
scroll to position [2005, 0]
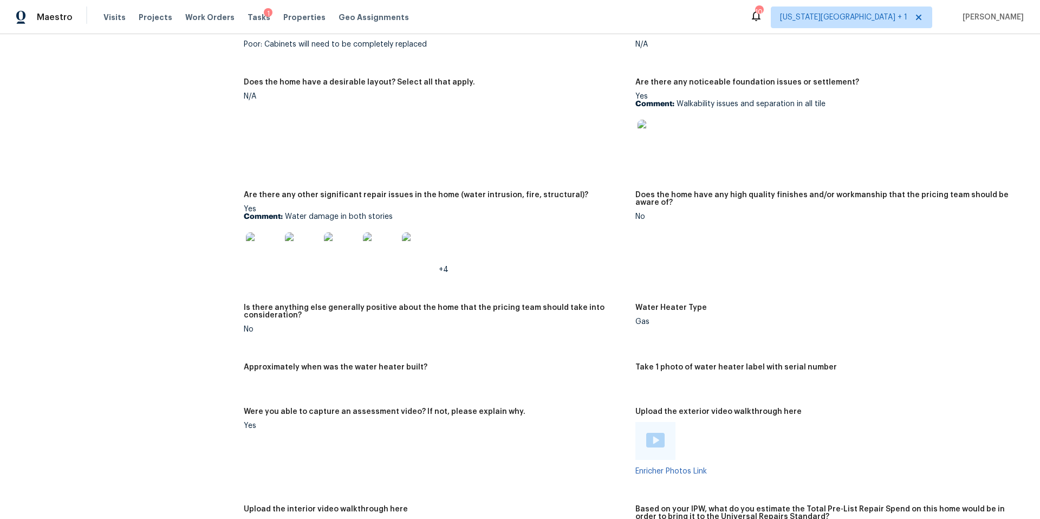
click at [268, 235] on img at bounding box center [263, 249] width 35 height 35
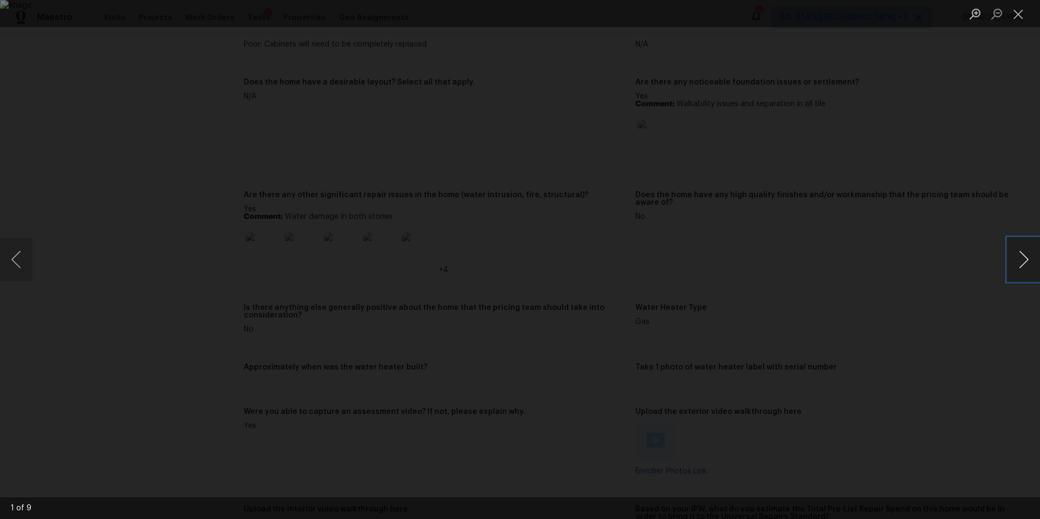
click at [1017, 262] on button "Next image" at bounding box center [1023, 259] width 32 height 43
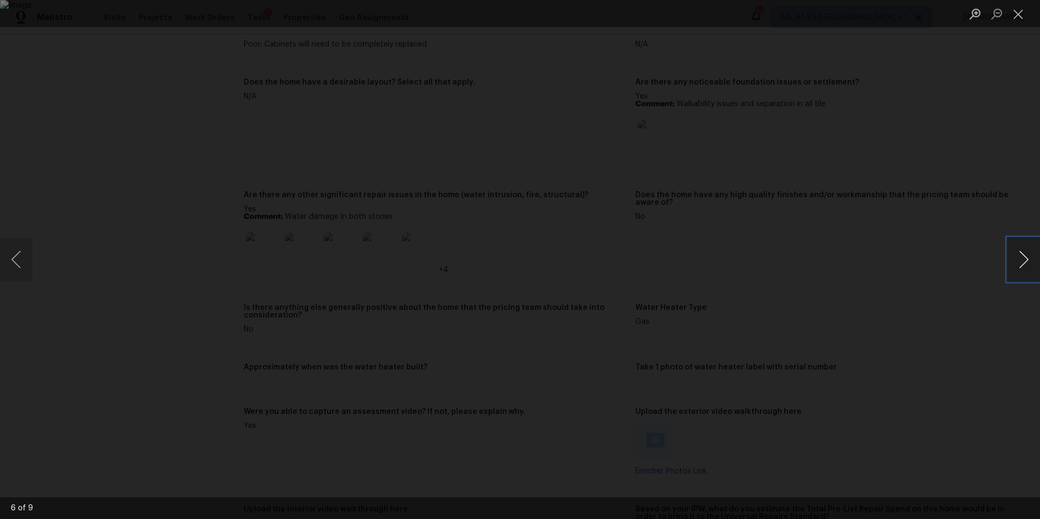
click at [1017, 262] on button "Next image" at bounding box center [1023, 259] width 32 height 43
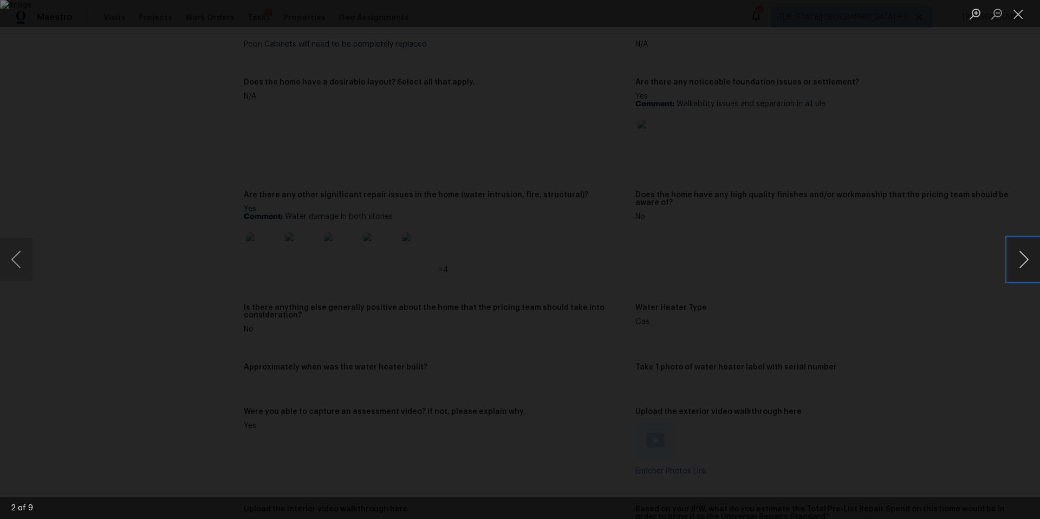
click at [1017, 262] on button "Next image" at bounding box center [1023, 259] width 32 height 43
click at [886, 220] on div "Lightbox" at bounding box center [520, 259] width 1040 height 519
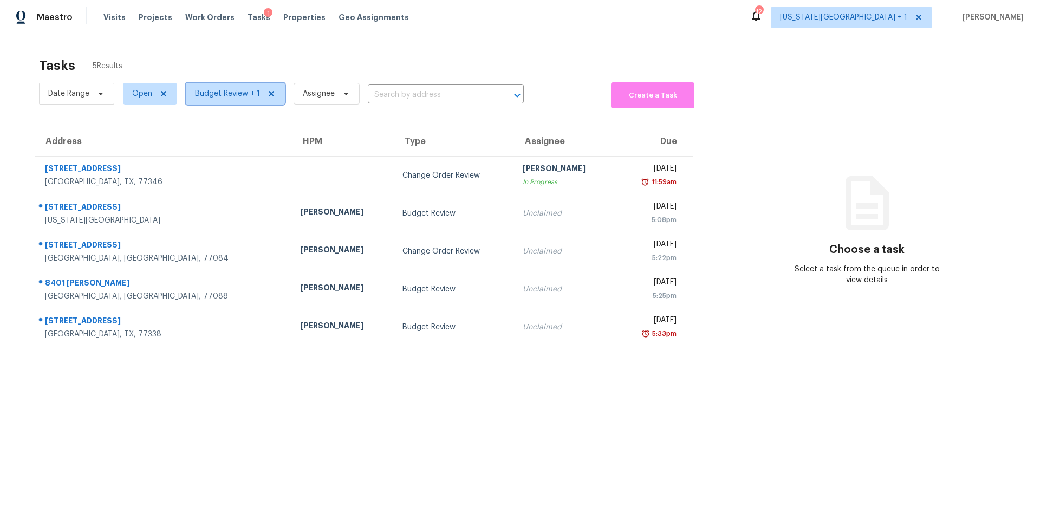
click at [224, 94] on span "Budget Review + 1" at bounding box center [227, 93] width 65 height 11
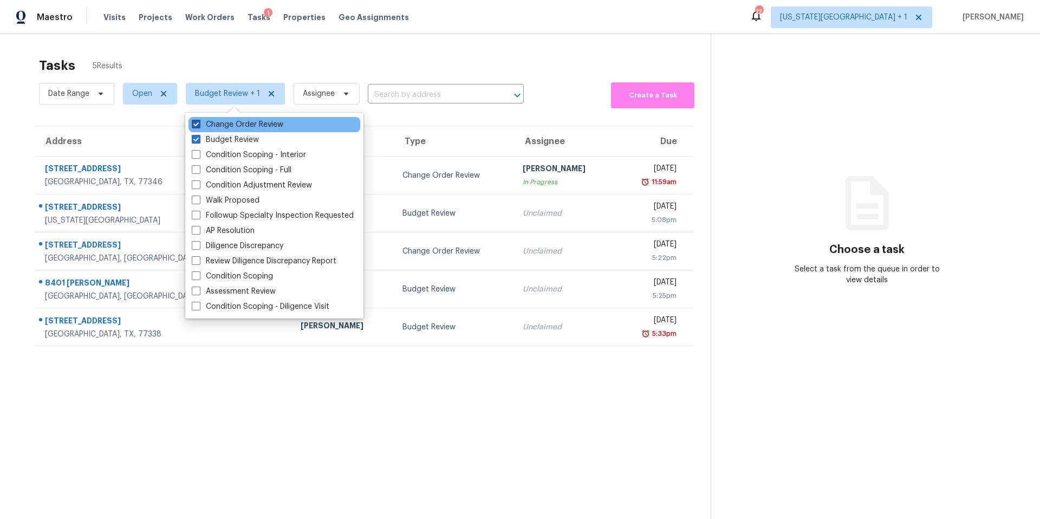
click at [221, 123] on label "Change Order Review" at bounding box center [238, 124] width 92 height 11
click at [199, 123] on input "Change Order Review" at bounding box center [195, 122] width 7 height 7
checkbox input "false"
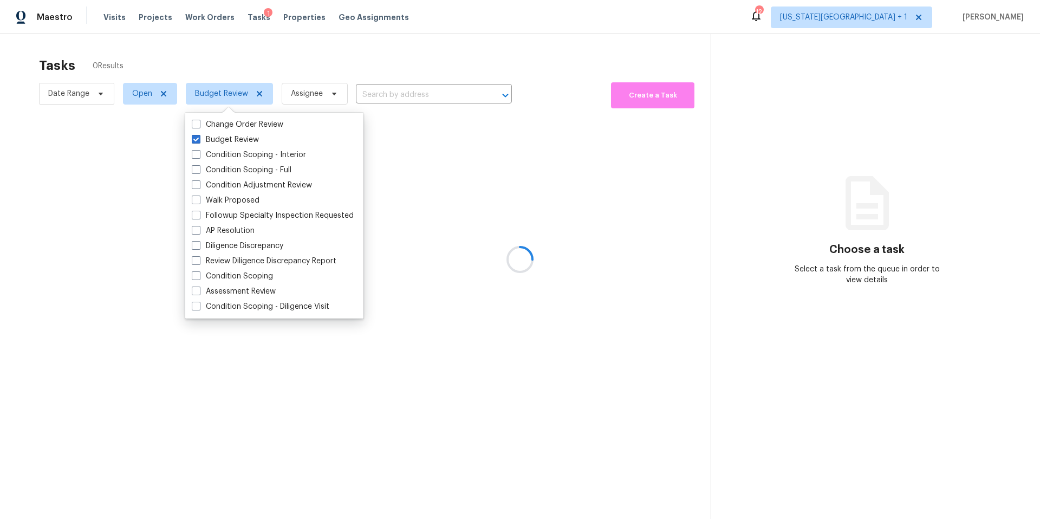
click at [259, 69] on div at bounding box center [520, 259] width 1040 height 519
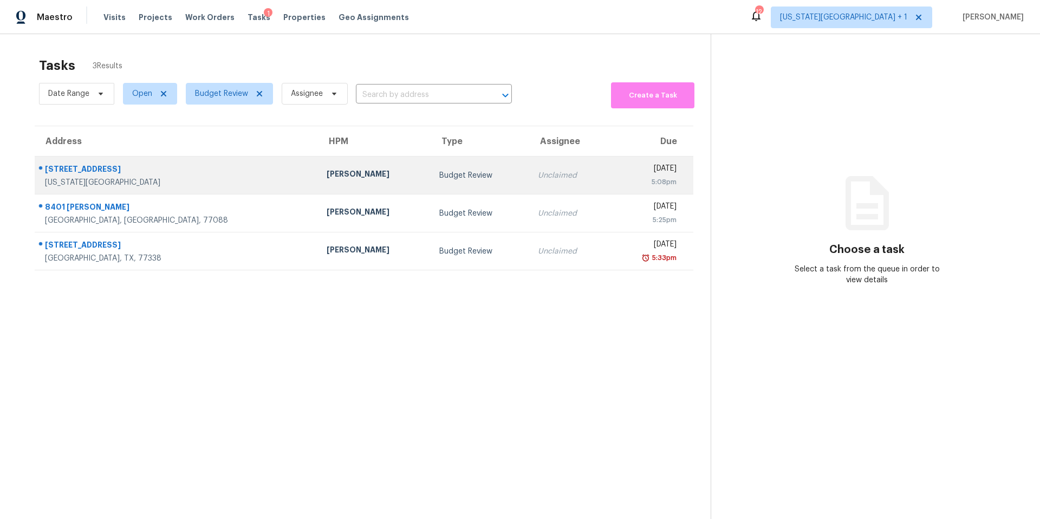
click at [327, 170] on div "[PERSON_NAME]" at bounding box center [374, 175] width 95 height 14
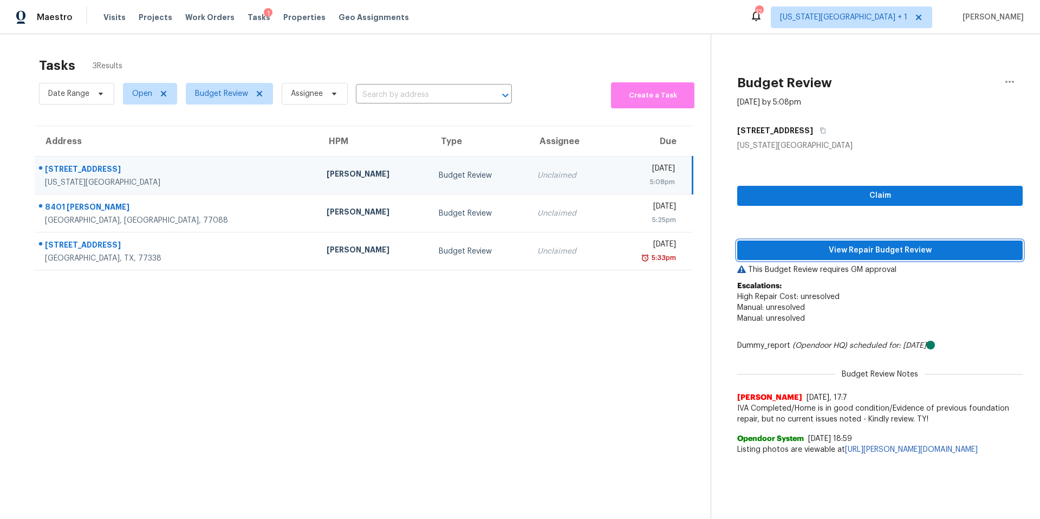
click at [791, 253] on span "View Repair Budget Review" at bounding box center [880, 251] width 268 height 14
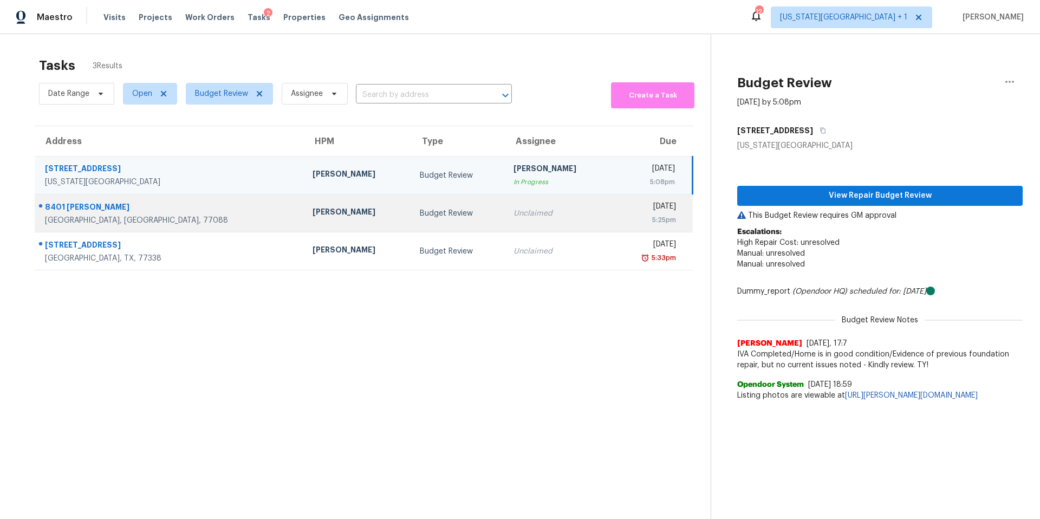
click at [313, 214] on div "Joseph Wolfe" at bounding box center [357, 213] width 89 height 14
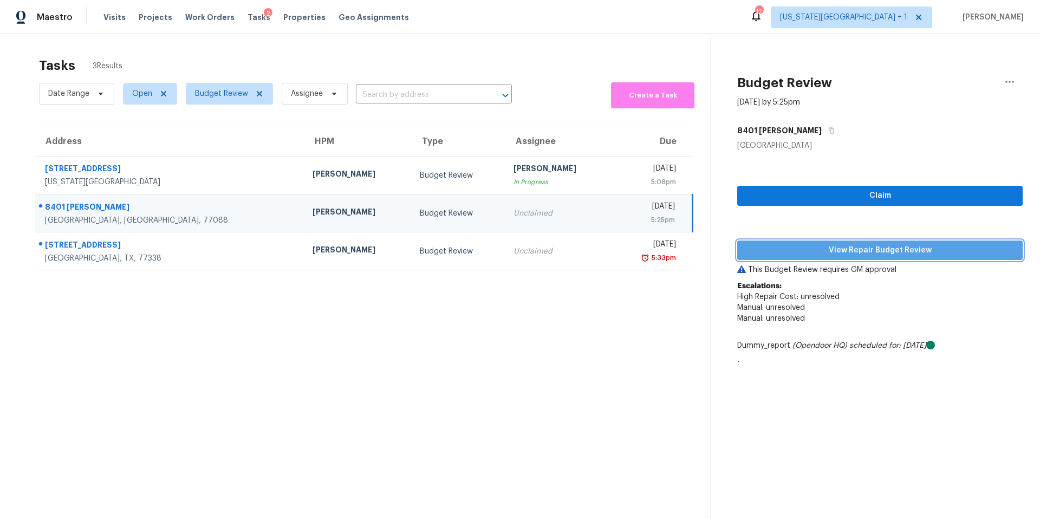
click at [785, 256] on span "View Repair Budget Review" at bounding box center [880, 251] width 268 height 14
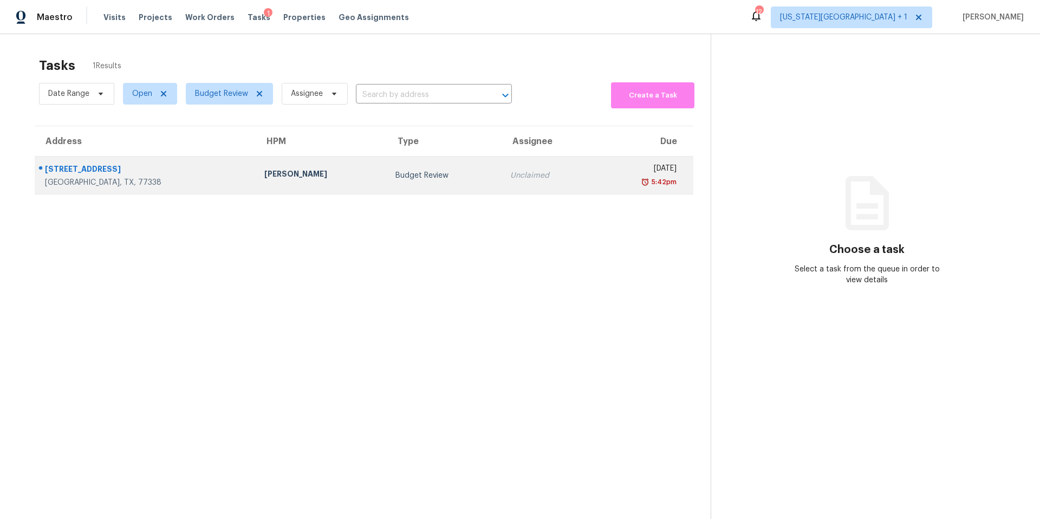
click at [119, 171] on div "[STREET_ADDRESS]" at bounding box center [146, 171] width 202 height 14
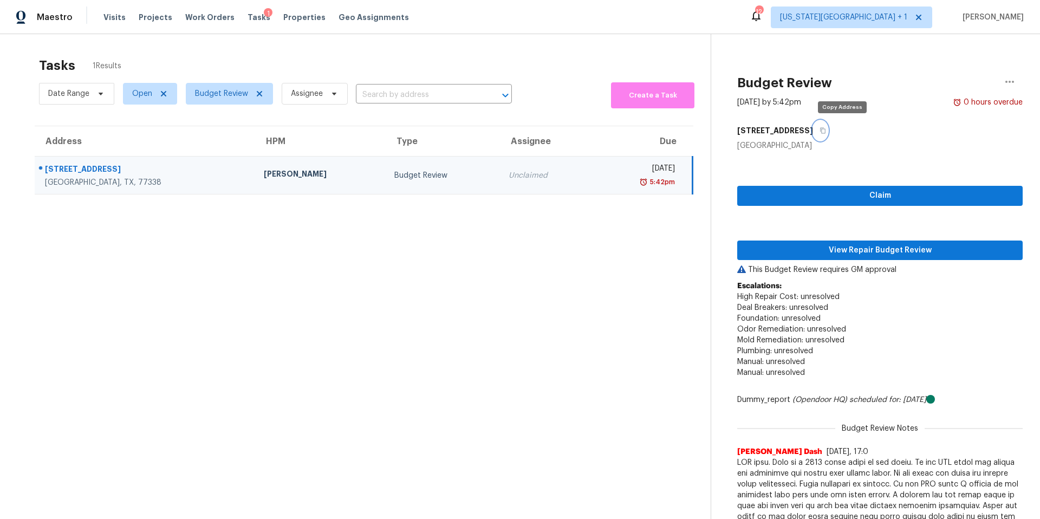
click at [825, 128] on icon "button" at bounding box center [822, 131] width 5 height 6
click at [840, 246] on span "View Repair Budget Review" at bounding box center [880, 251] width 268 height 14
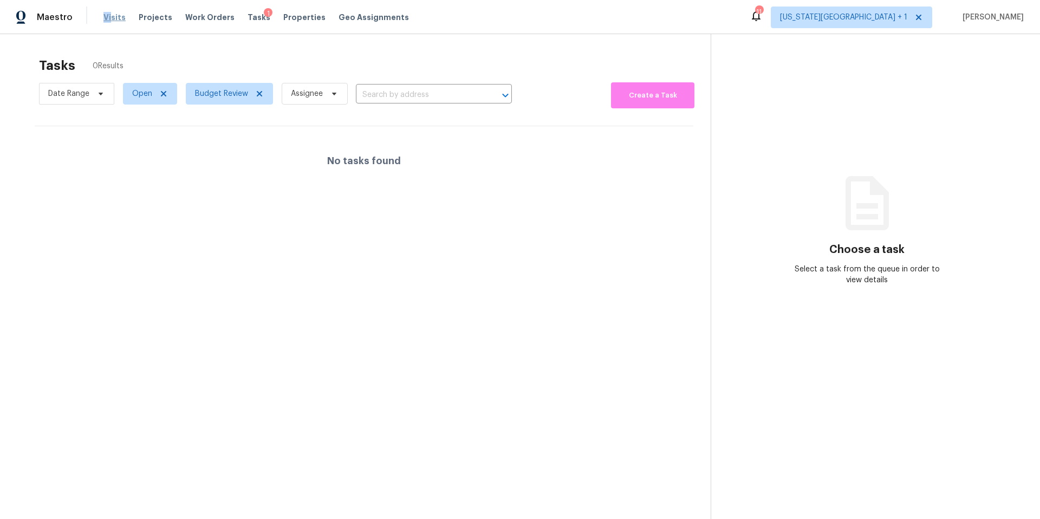
click at [110, 12] on span "Visits" at bounding box center [114, 17] width 22 height 11
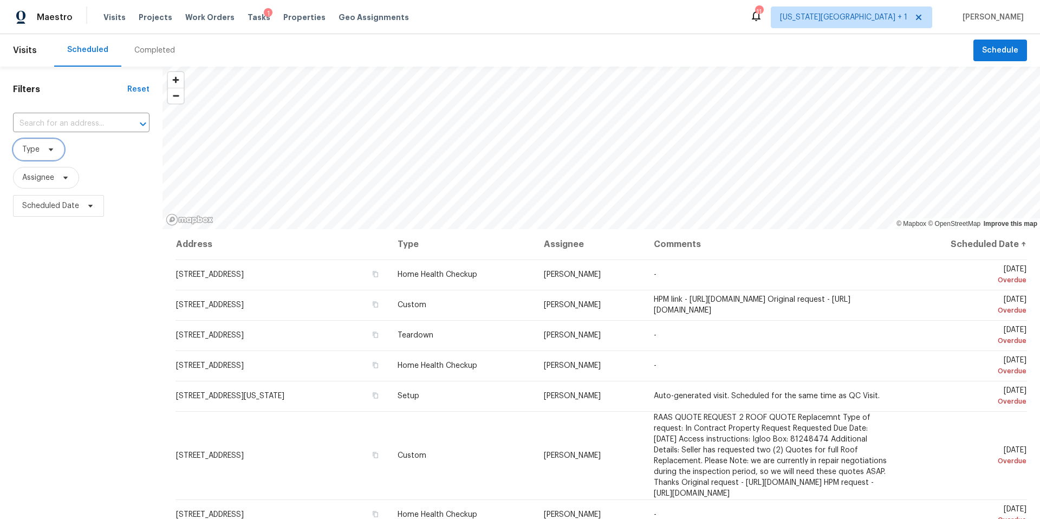
click at [44, 154] on span "Type" at bounding box center [38, 150] width 51 height 22
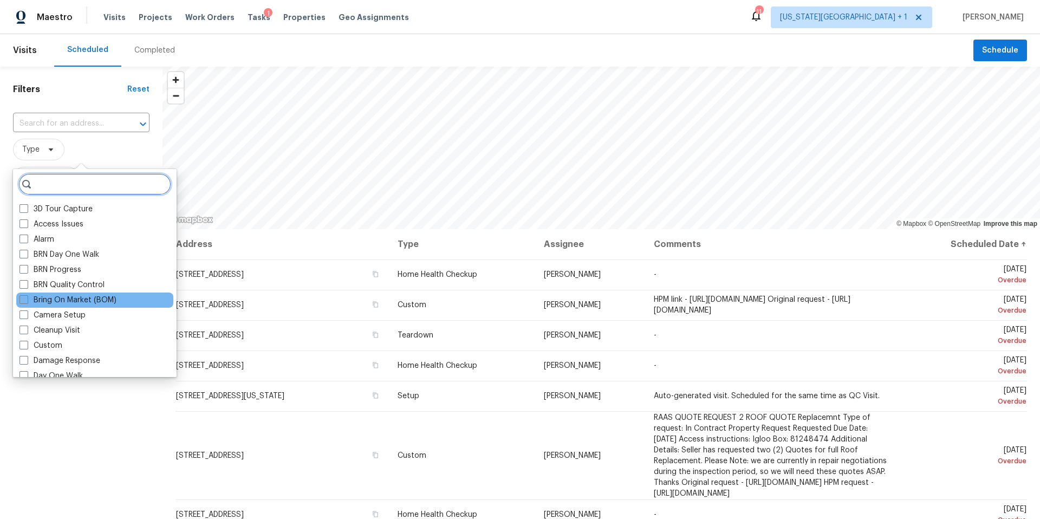
scroll to position [83, 0]
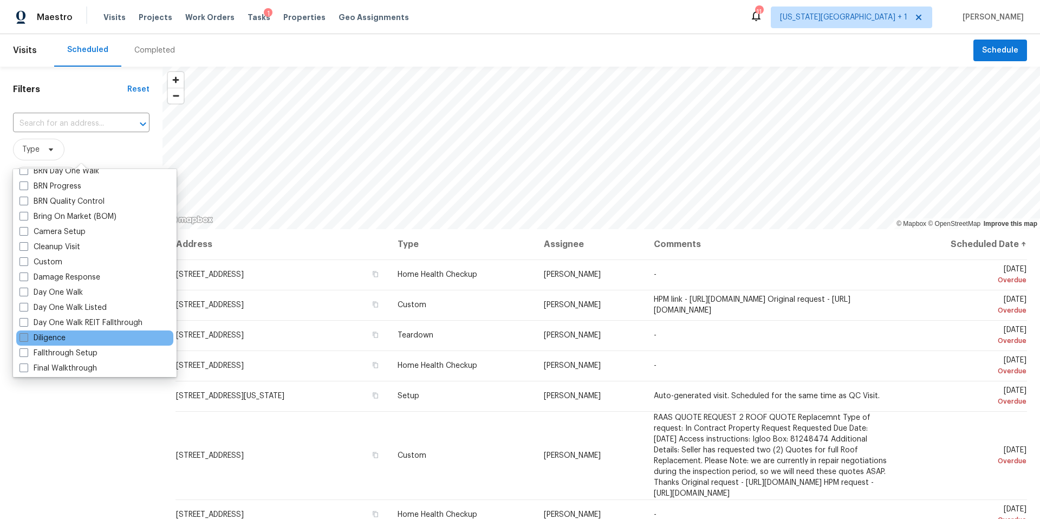
click at [49, 337] on label "Diligence" at bounding box center [42, 338] width 46 height 11
click at [27, 337] on input "Diligence" at bounding box center [22, 336] width 7 height 7
checkbox input "true"
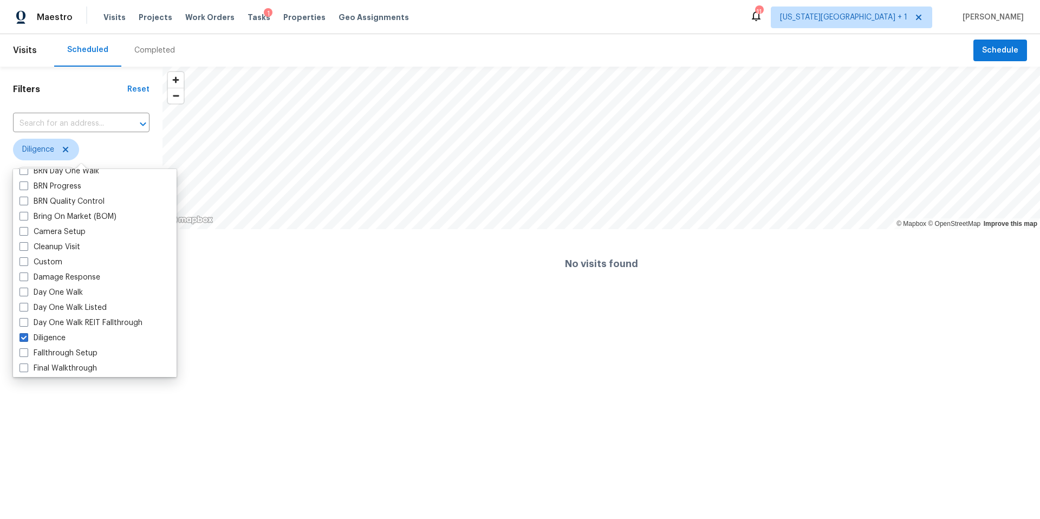
click at [60, 298] on html "Maestro Visits Projects Work Orders Tasks 1 Properties Geo Assignments 11 Kansa…" at bounding box center [520, 149] width 1040 height 298
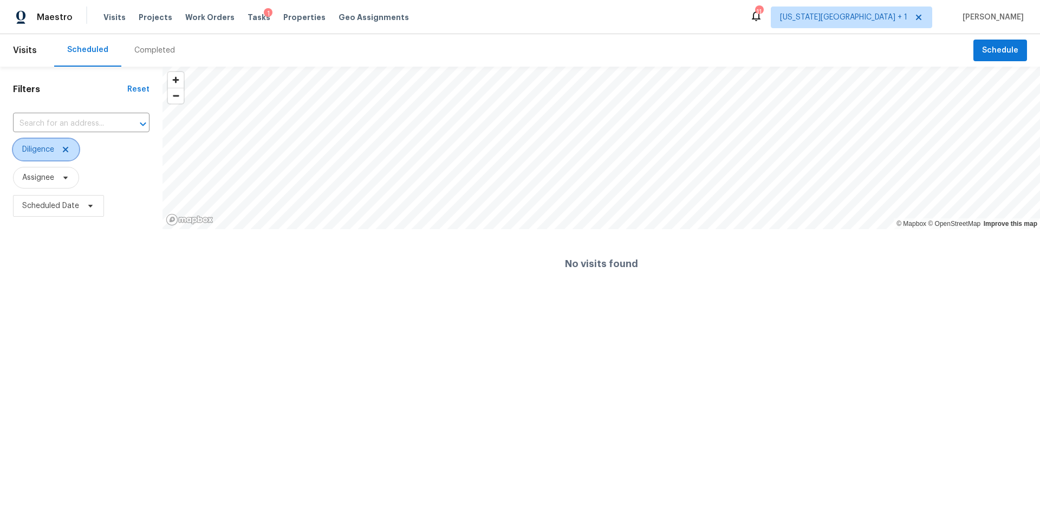
click at [44, 158] on span "Diligence" at bounding box center [46, 150] width 66 height 22
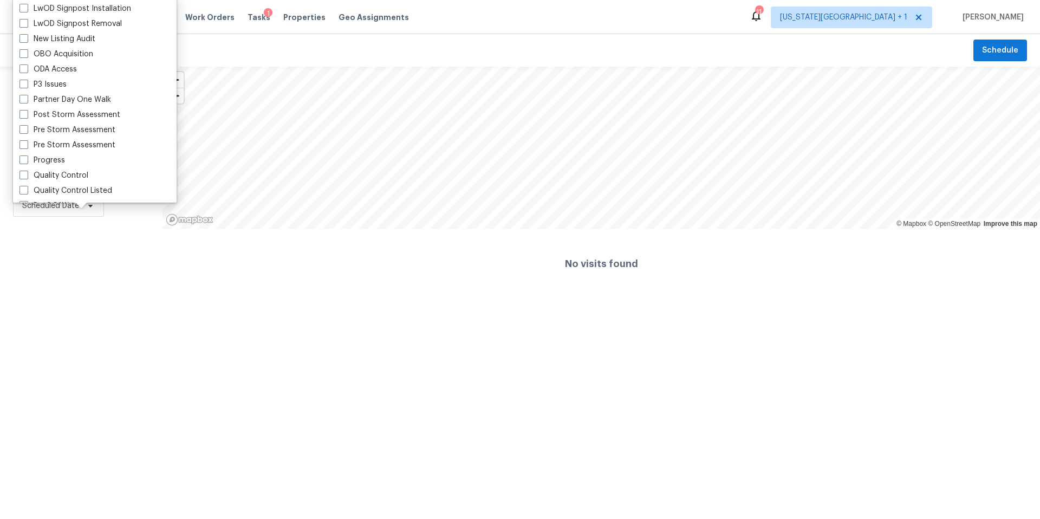
scroll to position [608, 0]
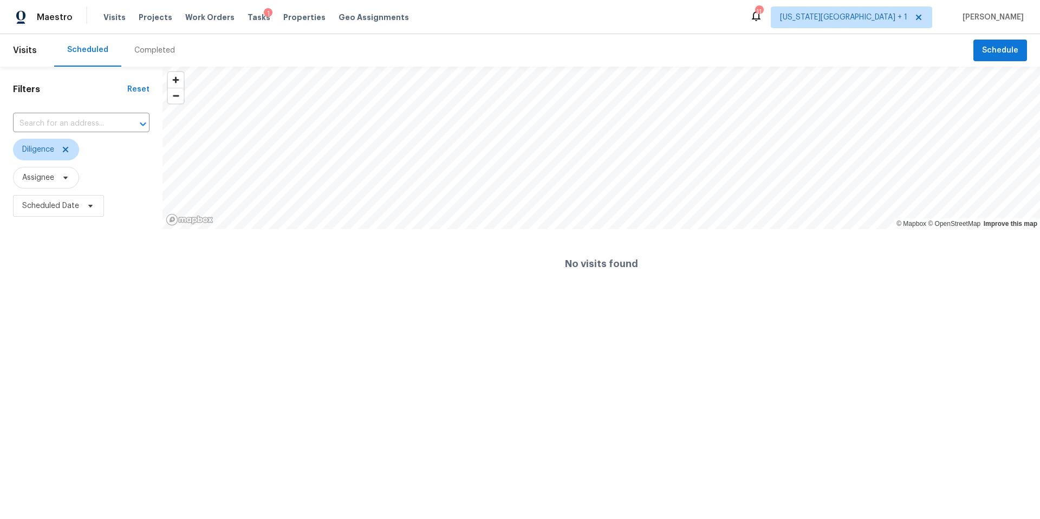
click at [55, 298] on html "Maestro Visits Projects Work Orders Tasks 1 Properties Geo Assignments 11 Kansa…" at bounding box center [520, 149] width 1040 height 298
click at [296, 17] on span "Properties" at bounding box center [304, 17] width 42 height 11
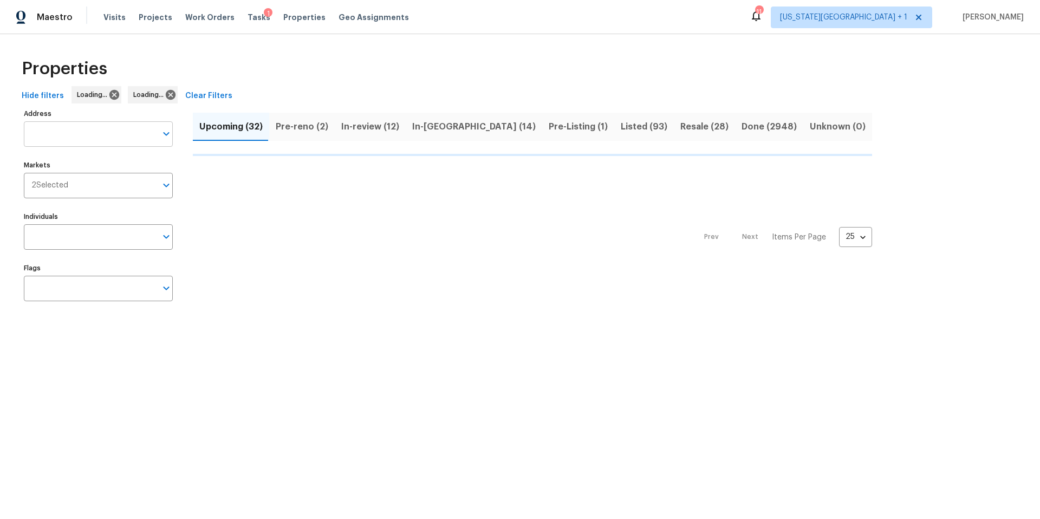
click at [67, 138] on input "Address" at bounding box center [90, 133] width 133 height 25
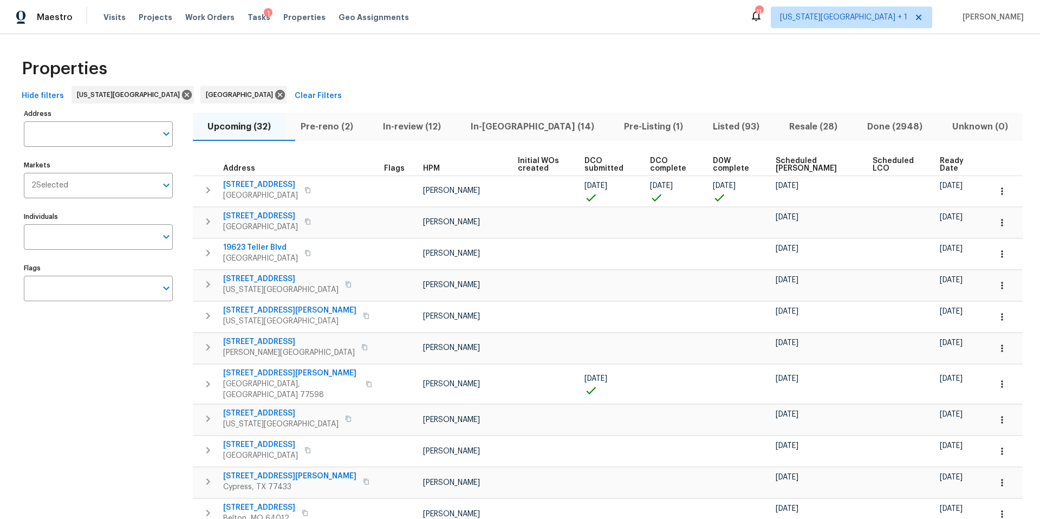
click at [67, 138] on input "Address" at bounding box center [90, 133] width 133 height 25
